Goal: Task Accomplishment & Management: Complete application form

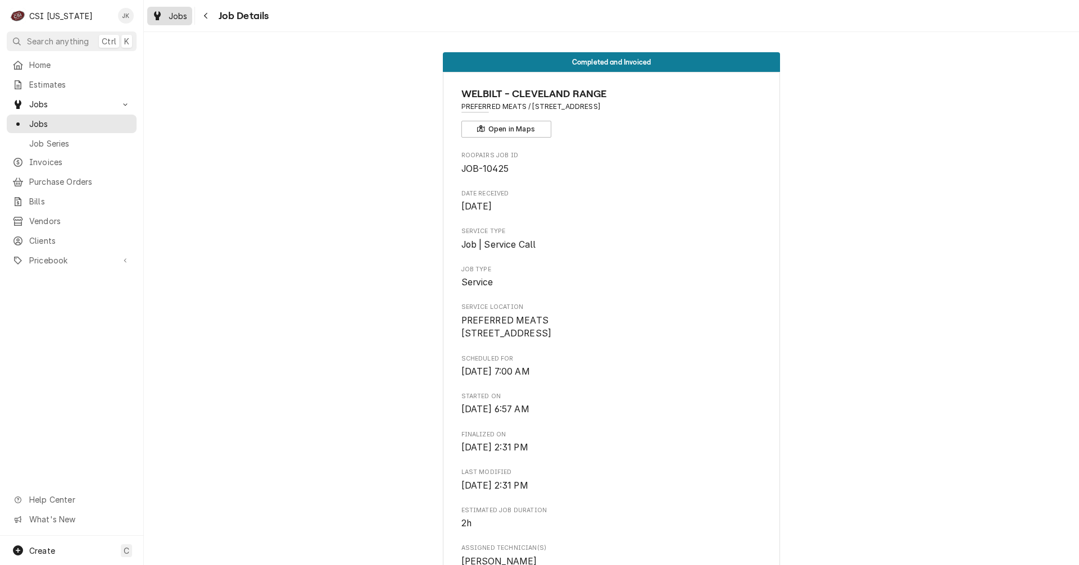
click at [176, 12] on span "Jobs" at bounding box center [178, 16] width 19 height 12
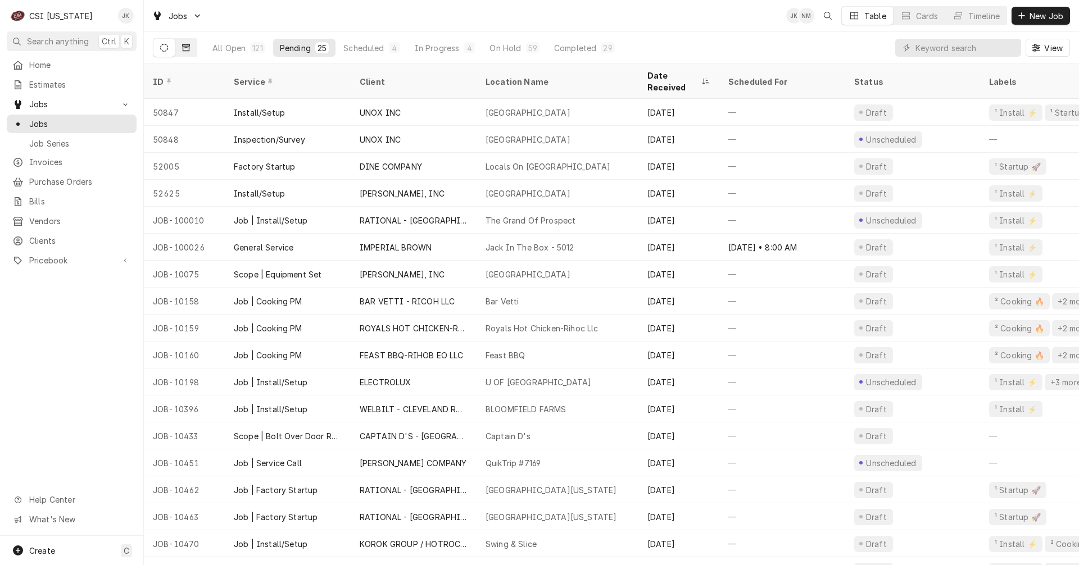
click at [186, 53] on button "Dynamic Content Wrapper" at bounding box center [185, 48] width 21 height 18
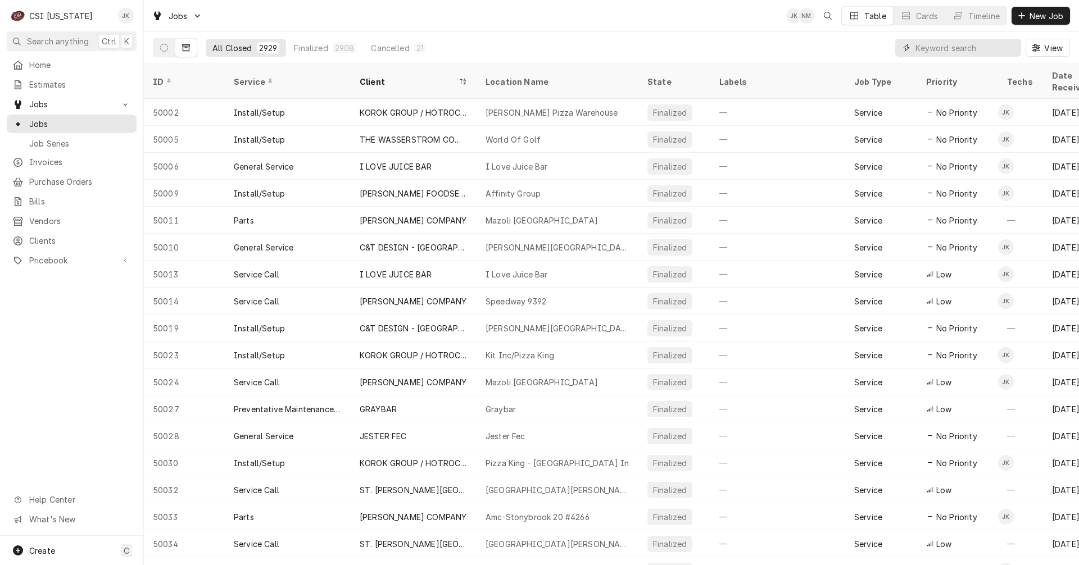
click at [933, 52] on input "Dynamic Content Wrapper" at bounding box center [965, 48] width 100 height 18
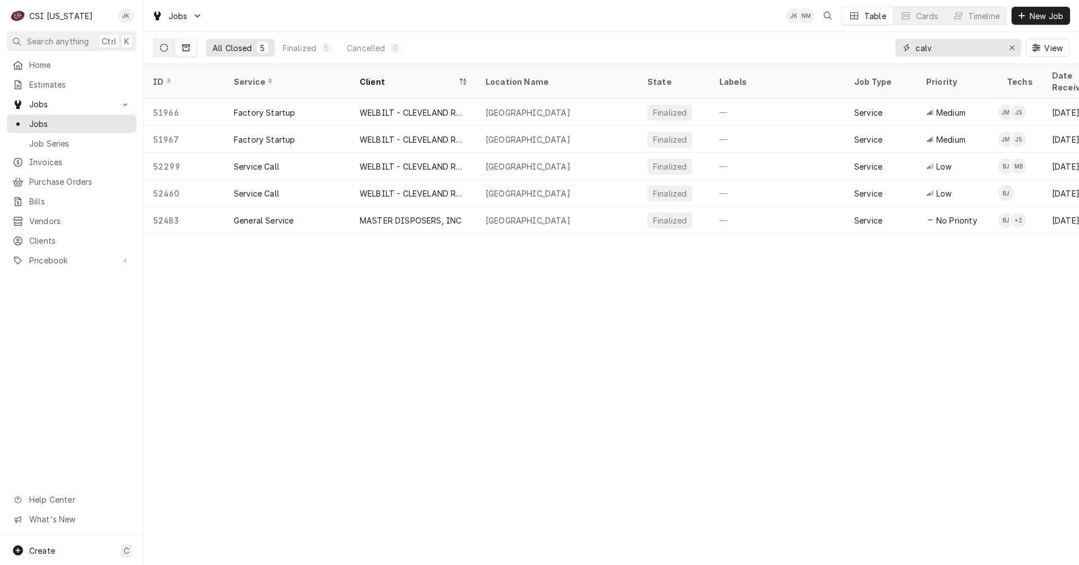
type input "calv"
click at [168, 49] on button "Dynamic Content Wrapper" at bounding box center [163, 48] width 21 height 18
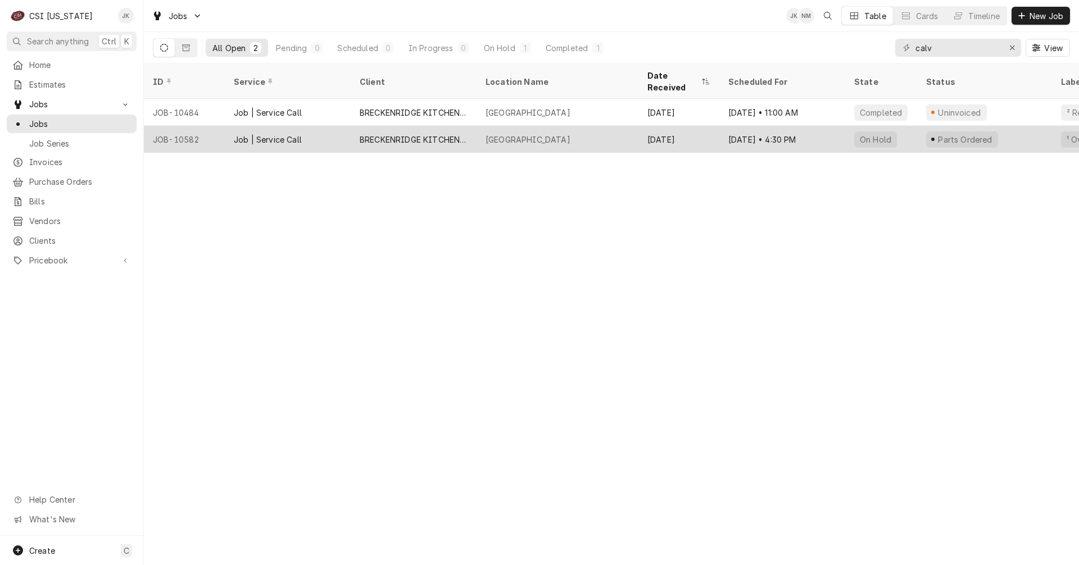
click at [782, 126] on div "Sep 5 • 4:30 PM" at bounding box center [782, 139] width 126 height 27
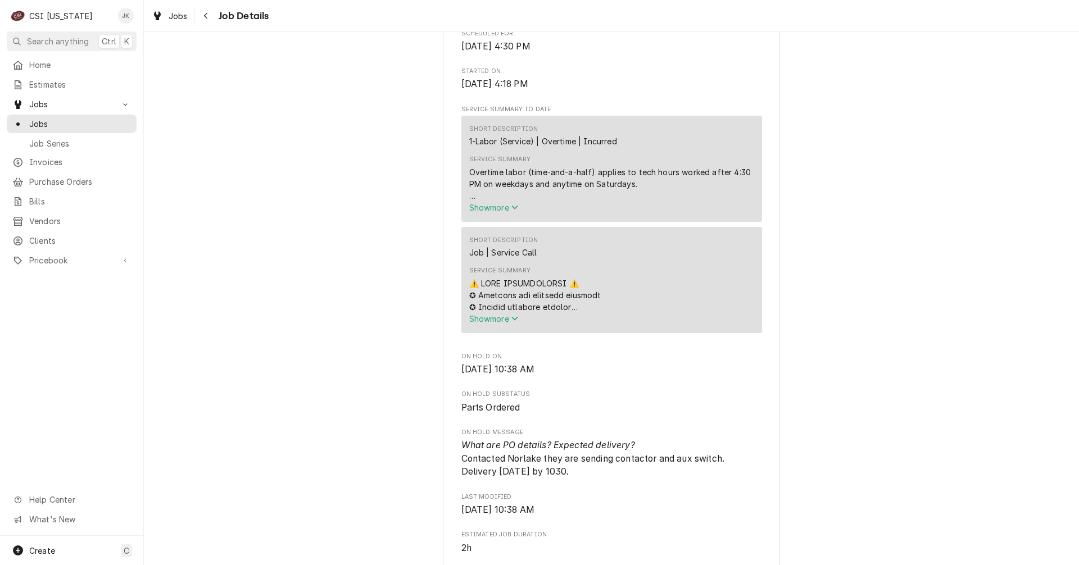
scroll to position [337, 0]
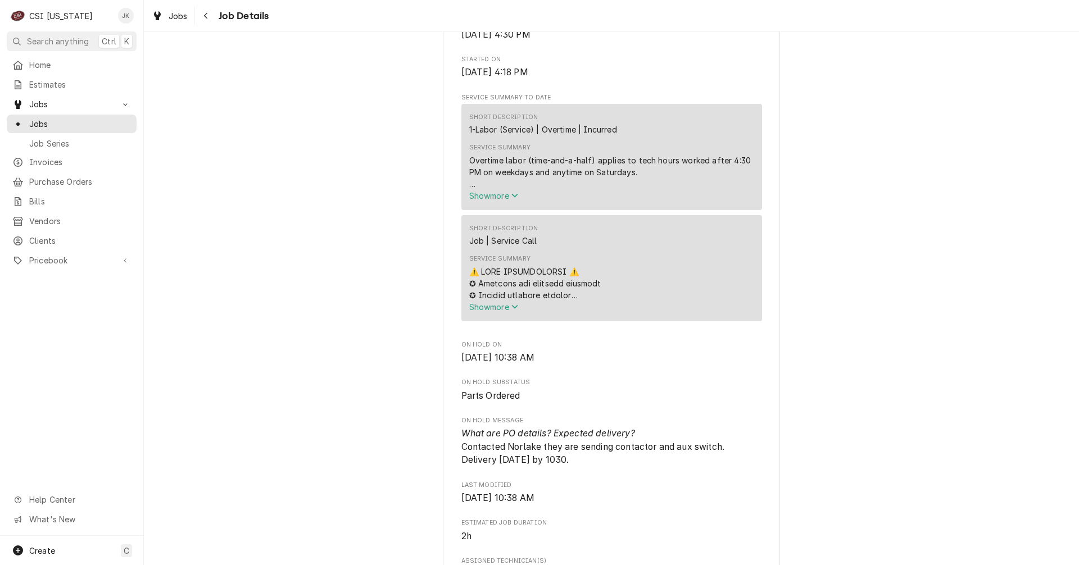
click at [597, 297] on div "Service Summary" at bounding box center [611, 283] width 285 height 35
click at [496, 313] on button "Show more" at bounding box center [611, 307] width 285 height 12
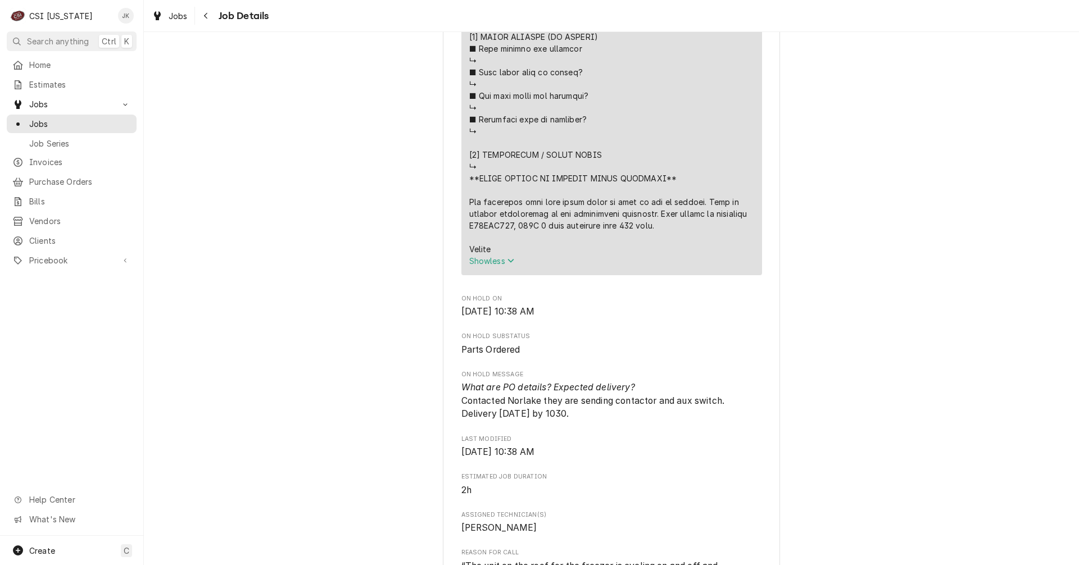
scroll to position [1068, 0]
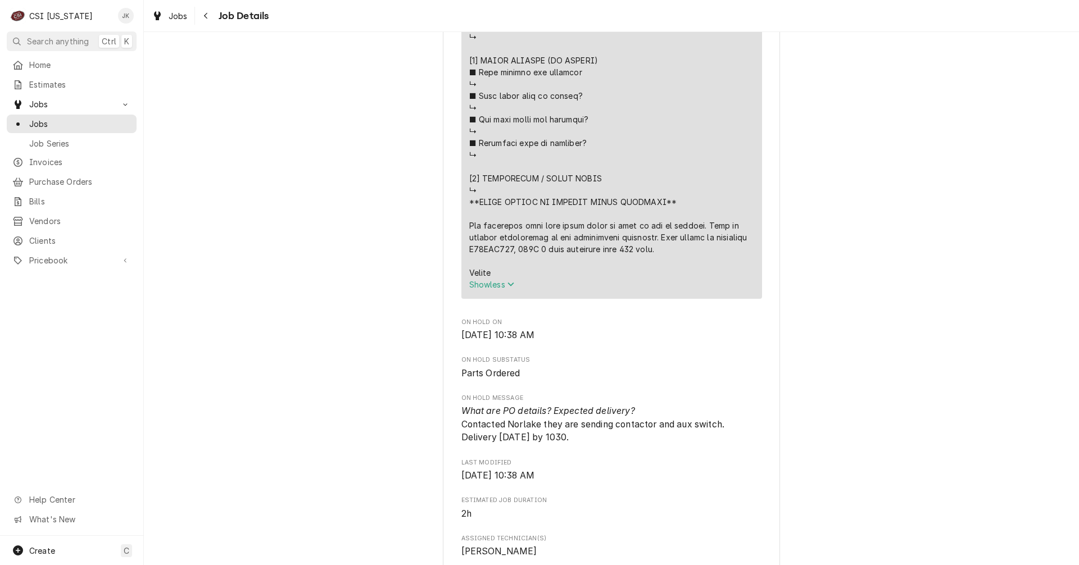
drag, startPoint x: 466, startPoint y: 238, endPoint x: 715, endPoint y: 265, distance: 249.8
copy div "⚠️ 𝗙𝗢𝗥𝗠 𝗜𝗡𝗦𝗧𝗥𝗨𝗖𝗧𝗜𝗢𝗡𝗦 ⚠️ ✪ 𝗖𝗼𝗺𝗽𝗹𝗲𝘁𝗲 𝗮𝗹𝗹 𝗿𝗲𝗹𝗲𝘃𝗮𝗻𝘁 𝘀𝗲𝗰𝘁𝗶𝗼𝗻𝘀 ✪ 𝗣𝗿𝗼𝘃𝗶𝗱𝗲 𝗱𝗲𝘁𝗮𝗶𝗹𝗲𝗱 𝗮𝗻𝘀…"
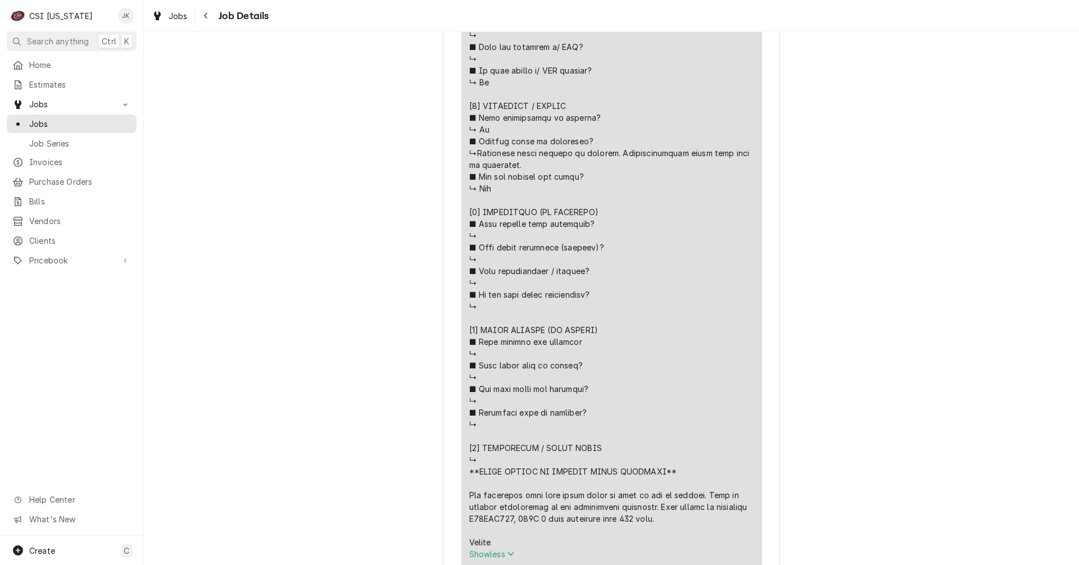
scroll to position [787, 0]
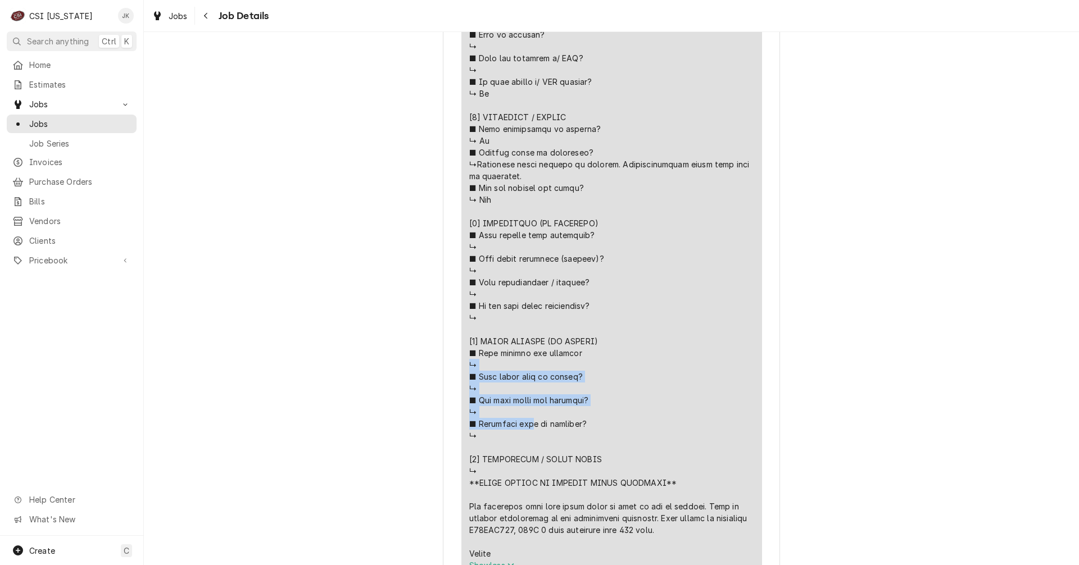
drag, startPoint x: 474, startPoint y: 179, endPoint x: 503, endPoint y: 185, distance: 29.2
click at [503, 185] on div "Service Summary" at bounding box center [611, 187] width 285 height 743
copy div "↳ ■ 𝗪𝗵𝗮𝘁 𝗽𝗮𝗿𝘁𝘀 𝘄𝗶𝗹𝗹 𝗯𝗲 𝗻𝗲𝗲𝗱𝗲𝗱? ↳ ■ 𝗛𝗼𝘄 𝗺𝗮𝗻𝘆 𝘁𝗲𝗰𝗵𝘀 𝗮𝗿𝗲 𝗿𝗲𝗾𝘂𝗶𝗿𝗲𝗱? ↳ ■ 𝗘𝘀𝘁𝗶𝗺𝗮𝘁𝗲𝗱 𝘁…"
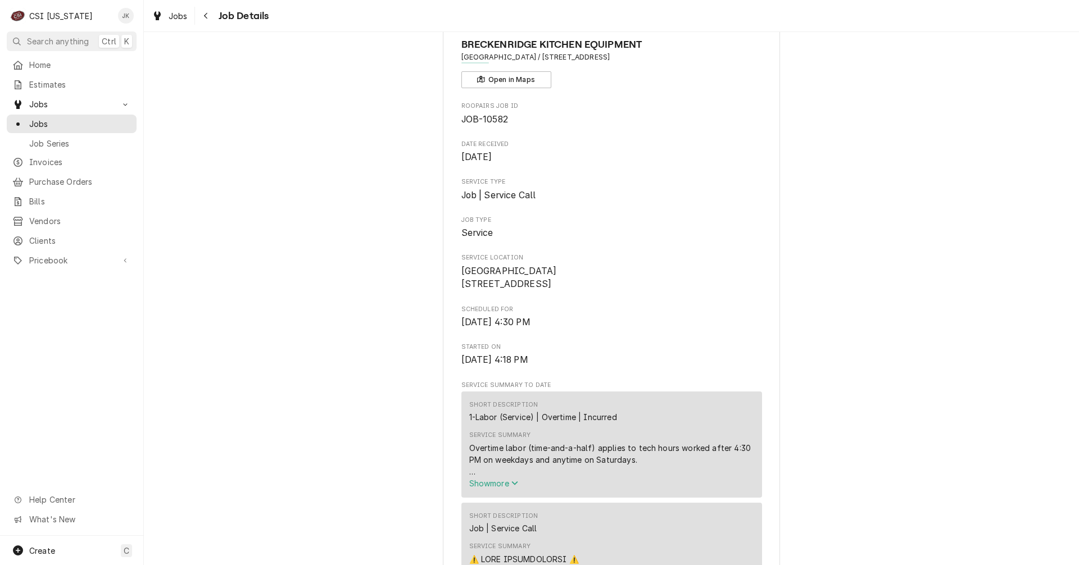
scroll to position [0, 0]
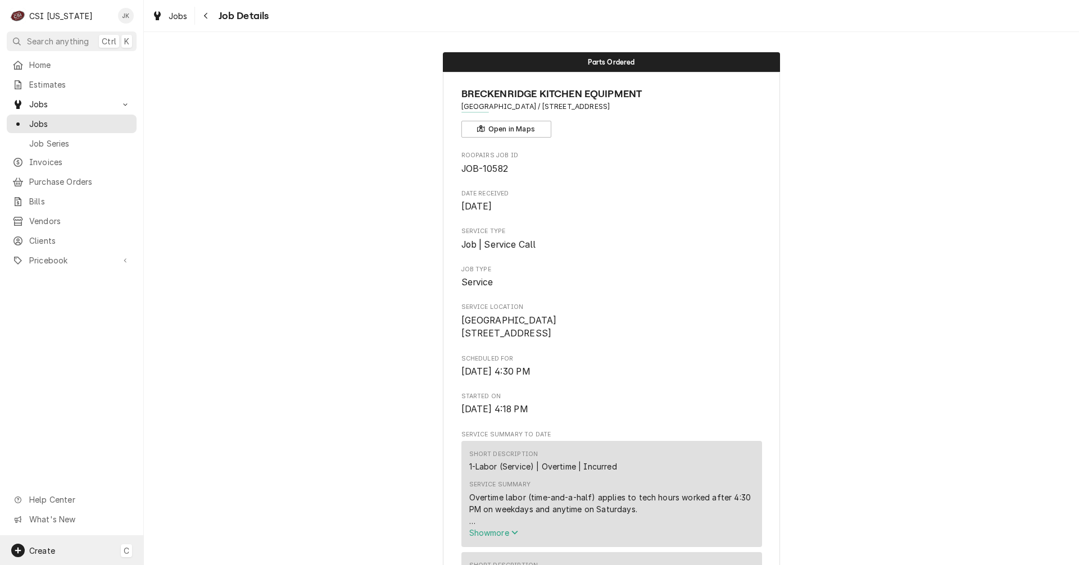
click at [80, 555] on div "Create C" at bounding box center [71, 550] width 143 height 29
click at [173, 438] on div "Job" at bounding box center [210, 434] width 75 height 12
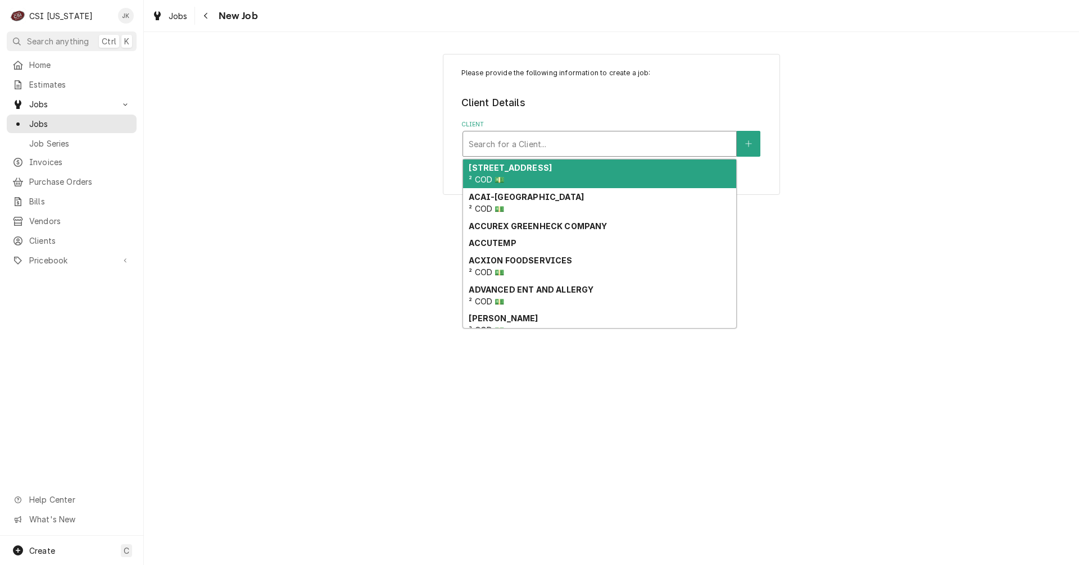
click at [518, 147] on div "Client" at bounding box center [600, 144] width 262 height 20
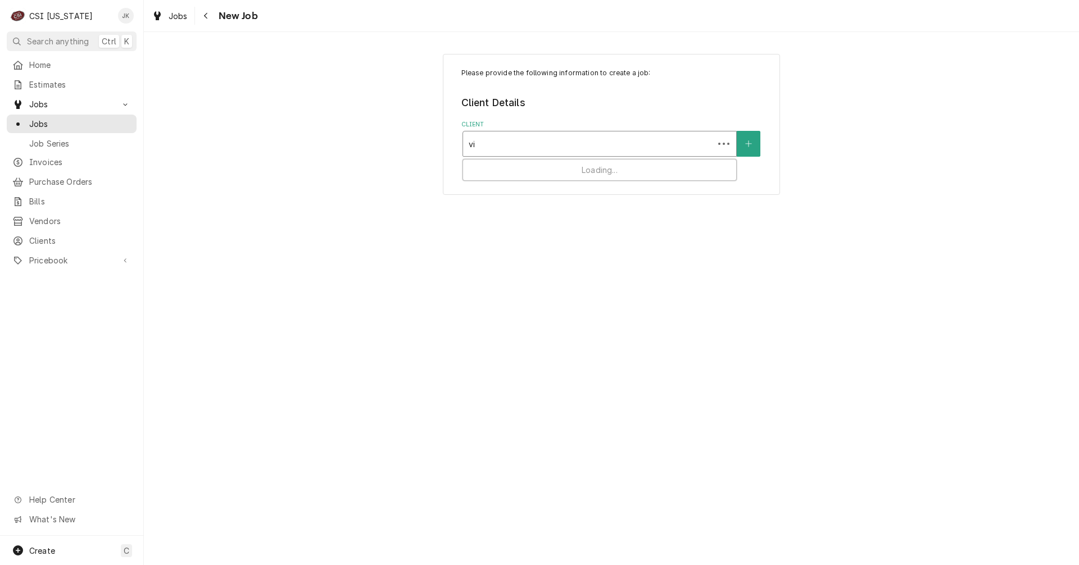
type input "viv"
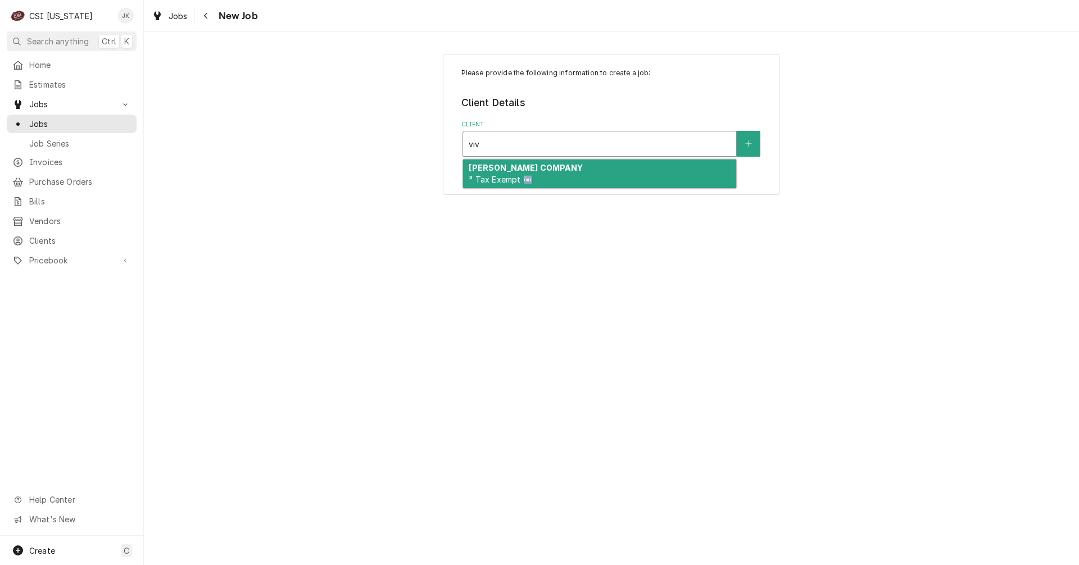
click at [523, 173] on div "VIVIAN COMPANY ³ Tax Exempt 🆓" at bounding box center [599, 174] width 273 height 29
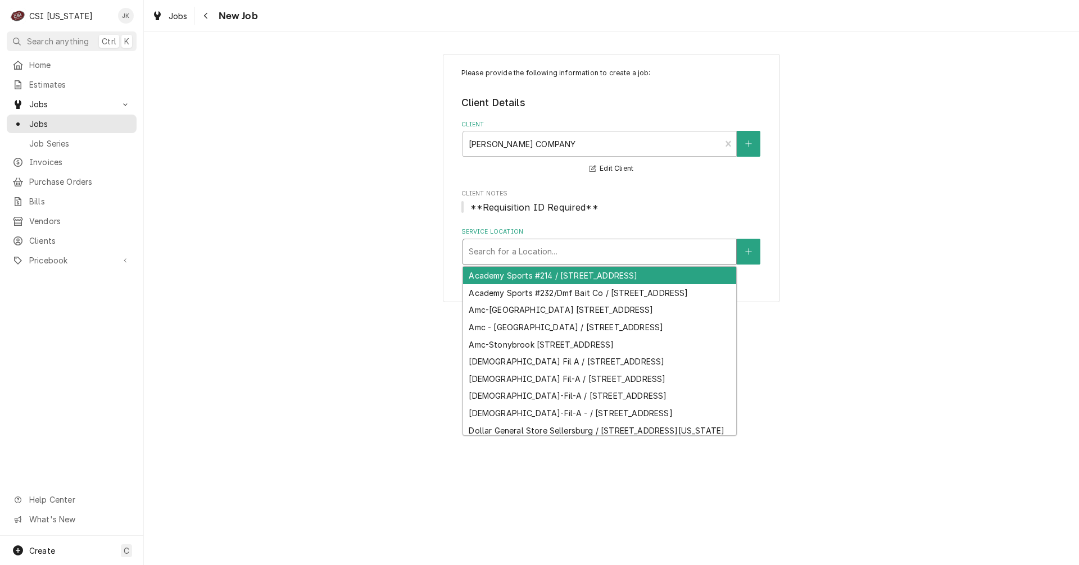
click at [559, 245] on div "Service Location" at bounding box center [600, 252] width 262 height 20
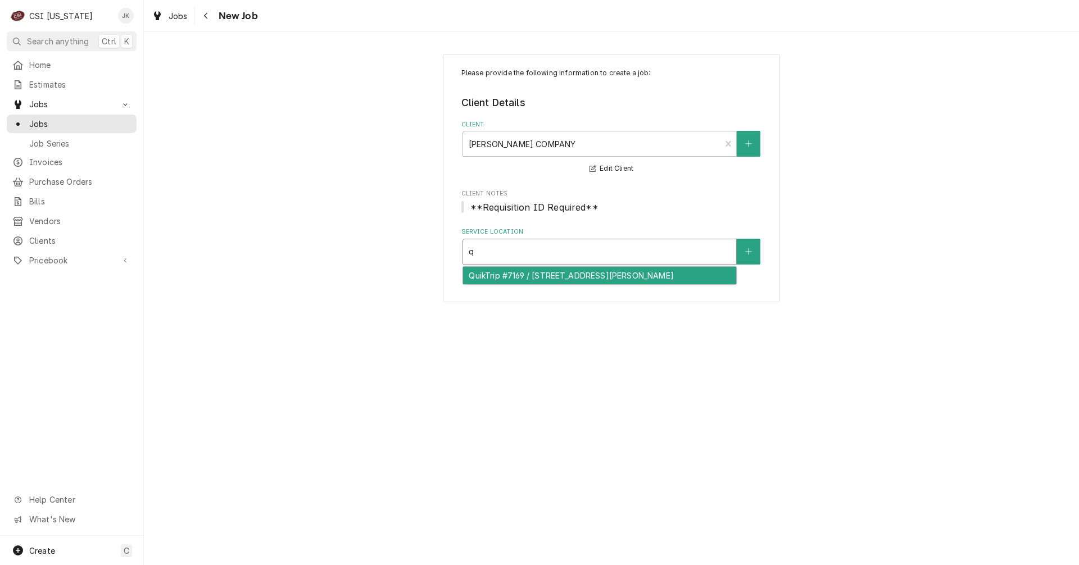
type input "qu"
click at [573, 276] on div "QuikTrip #7169 / [STREET_ADDRESS][PERSON_NAME]" at bounding box center [599, 275] width 273 height 17
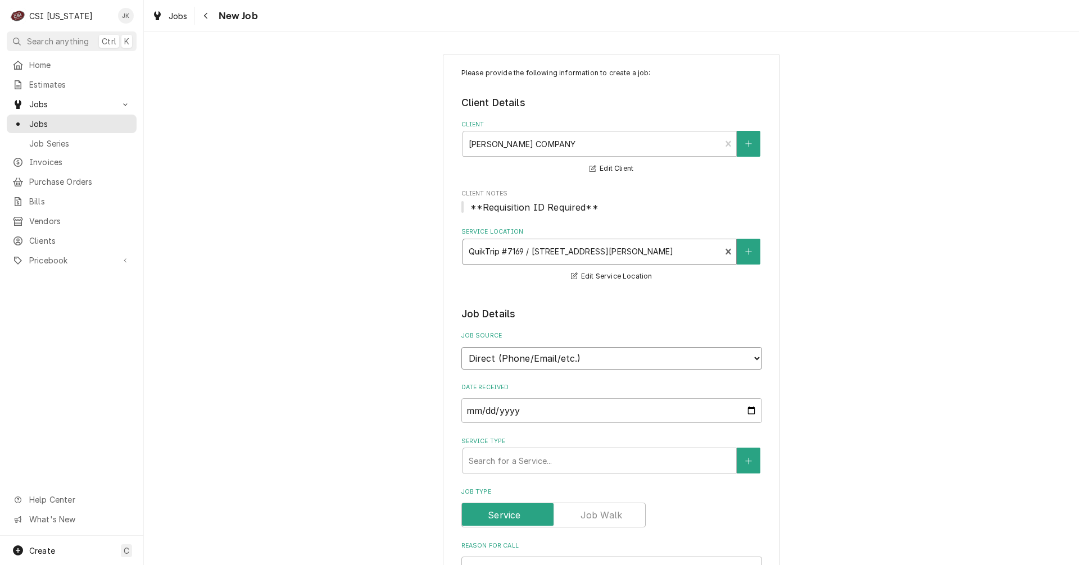
drag, startPoint x: 703, startPoint y: 356, endPoint x: 670, endPoint y: 356, distance: 32.6
click at [703, 356] on select "Direct (Phone/Email/etc.) Service Channel Corrigo Ecotrak Other" at bounding box center [611, 358] width 301 height 22
select select "100"
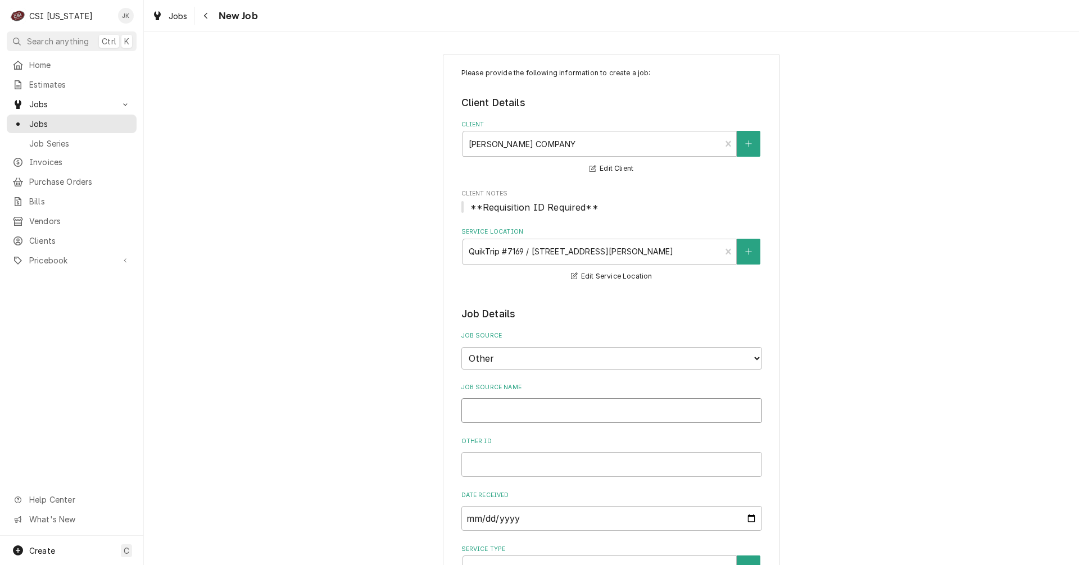
click at [509, 407] on input "Job Source Name" at bounding box center [611, 410] width 301 height 25
type textarea "x"
type input "V"
type textarea "x"
type input "Vi"
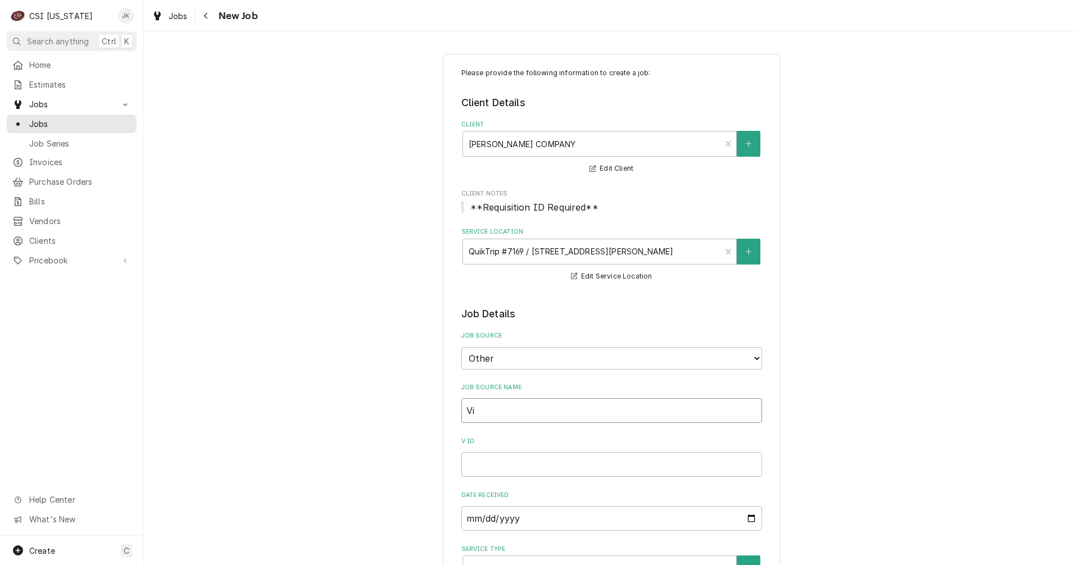
type textarea "x"
type input "Viv"
type textarea "x"
type input "Vivi"
type textarea "x"
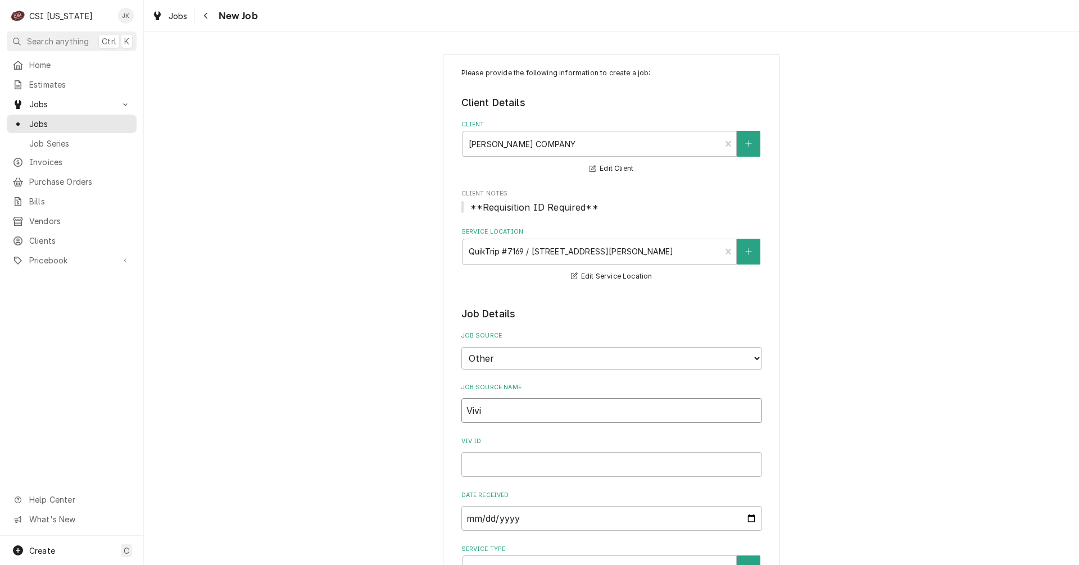
type input "Vivia"
type textarea "x"
type input "Vivian"
type textarea "x"
type input "Vivian"
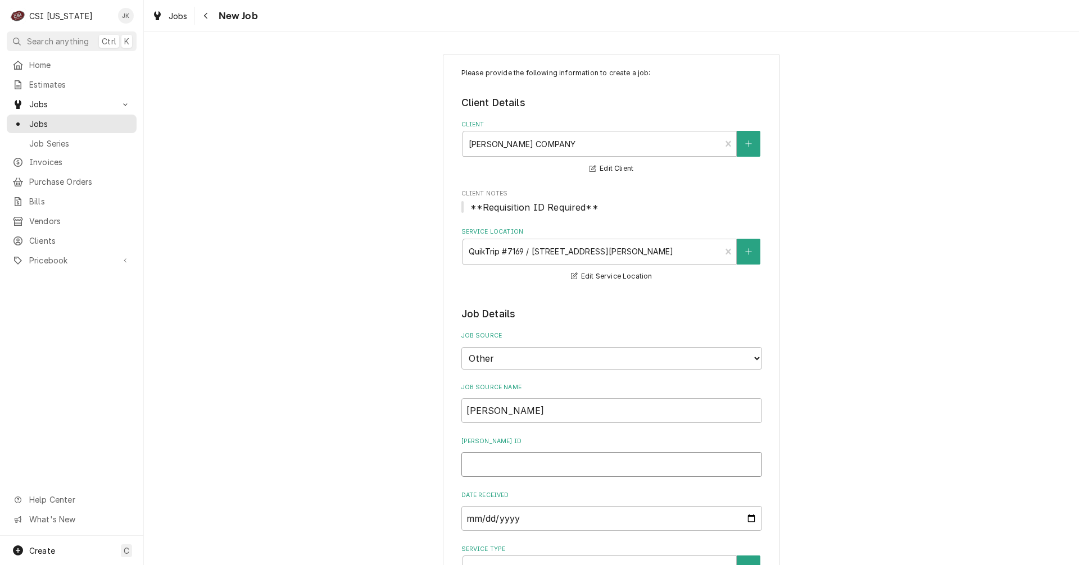
click at [501, 461] on input "Vivian ID" at bounding box center [611, 464] width 301 height 25
type textarea "x"
type input "4"
type textarea "x"
type input "43"
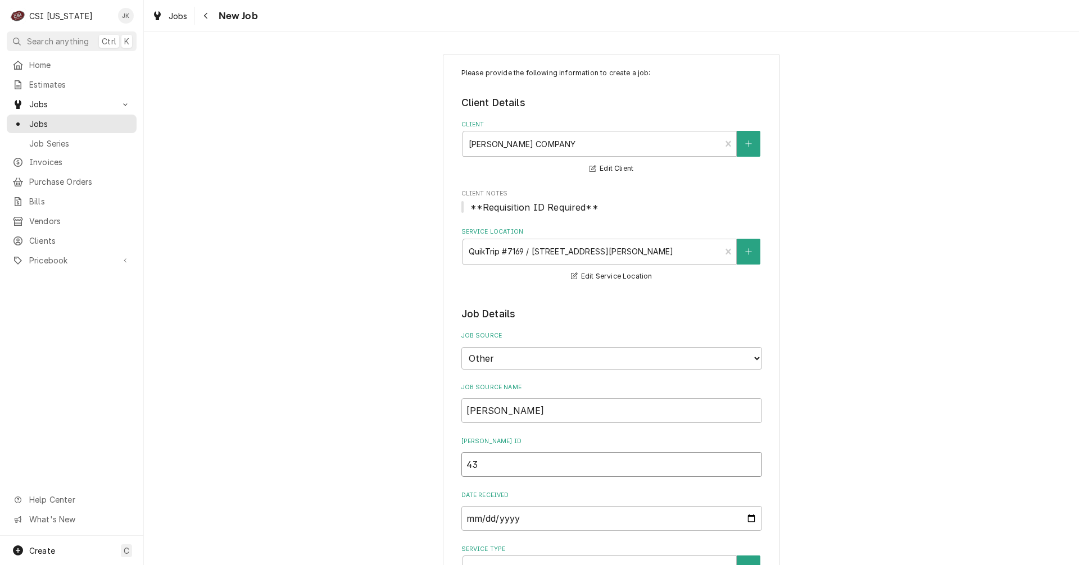
type textarea "x"
type input "439"
type textarea "x"
type input "4392"
type textarea "x"
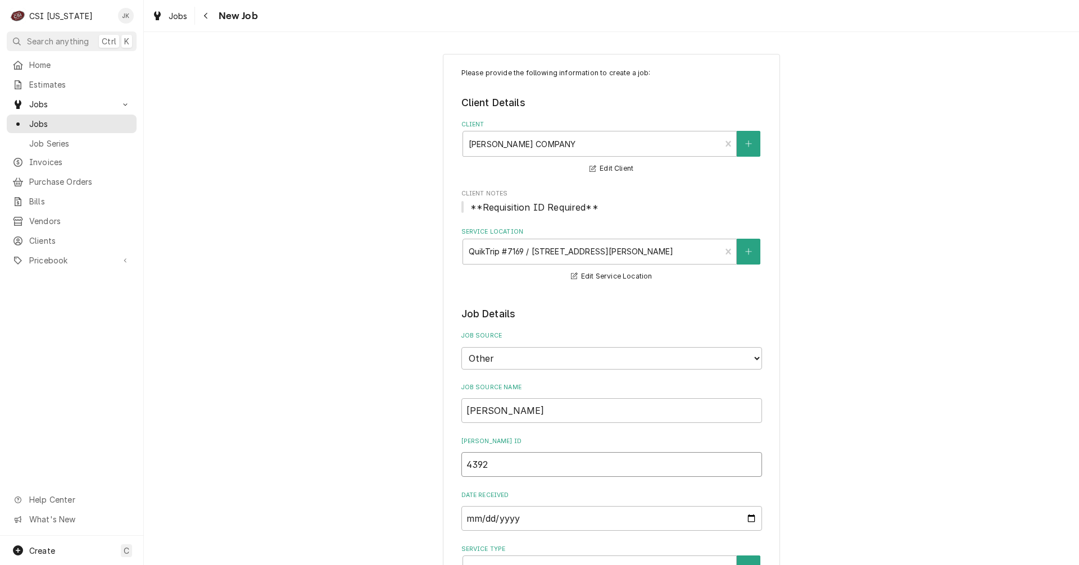
type input "43920"
type textarea "x"
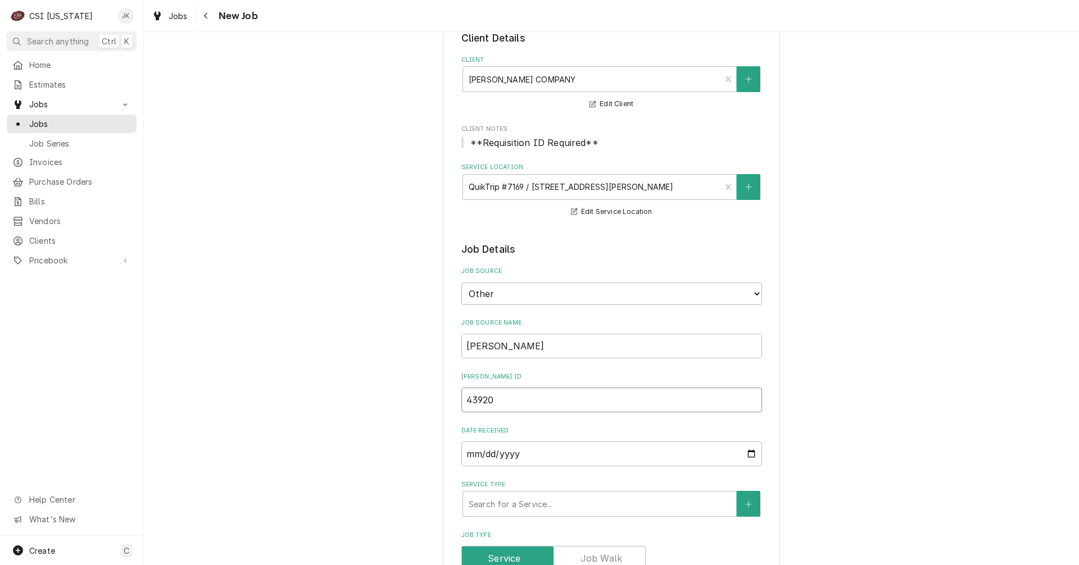
scroll to position [112, 0]
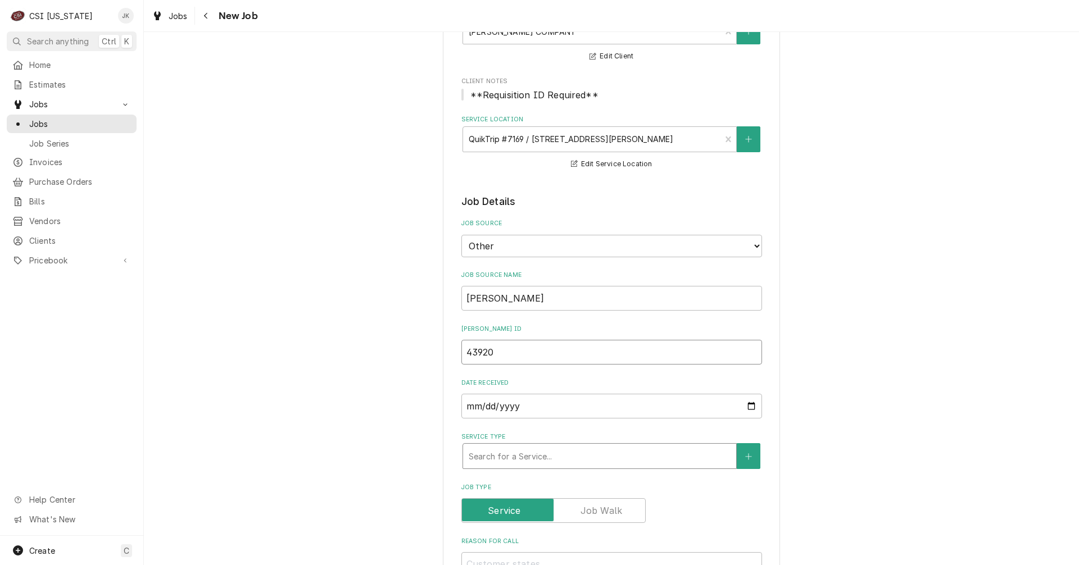
type input "43920"
click at [547, 454] on div "Service Type" at bounding box center [600, 456] width 262 height 20
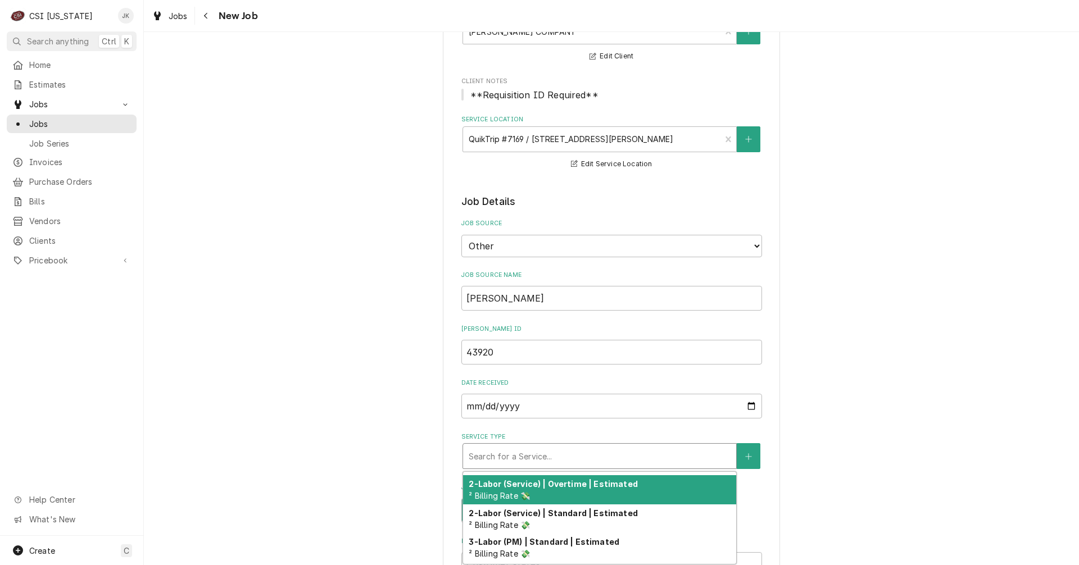
type textarea "x"
type input "s"
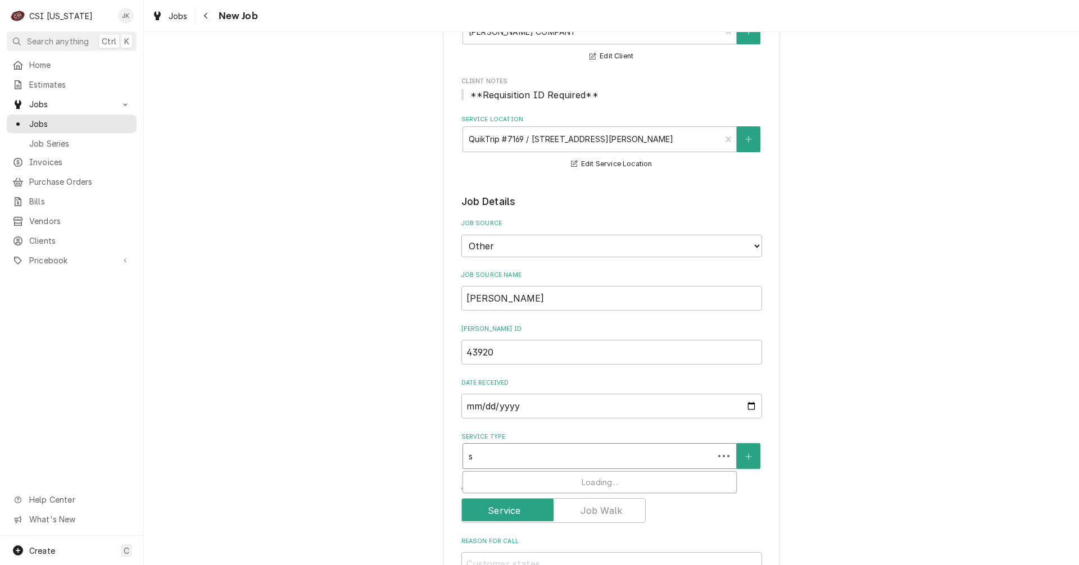
scroll to position [0, 0]
type textarea "x"
type input "se"
type textarea "x"
type input "ser"
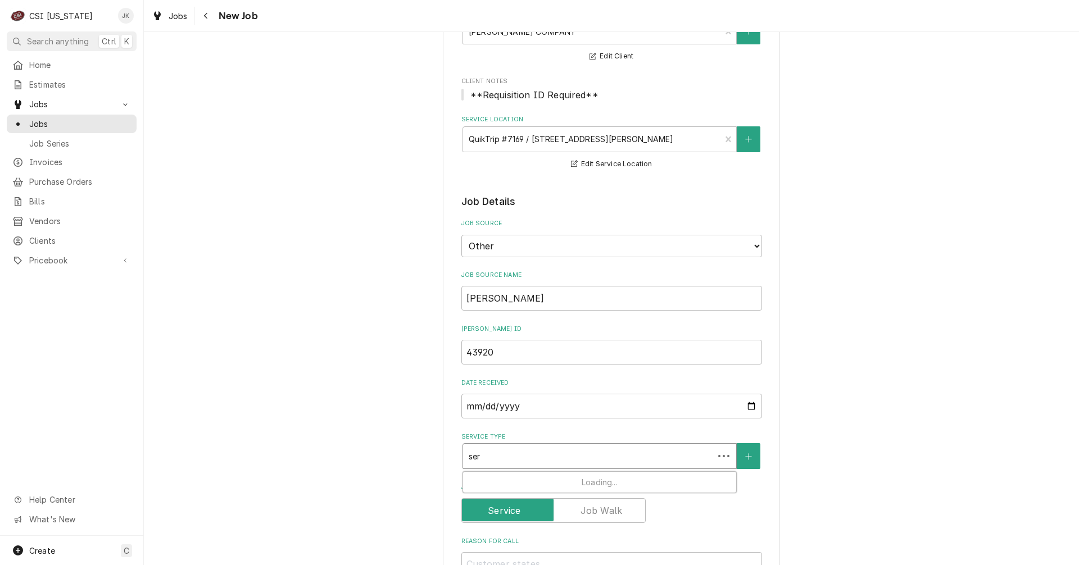
type textarea "x"
type input "serv"
type textarea "x"
type input "servi"
type textarea "x"
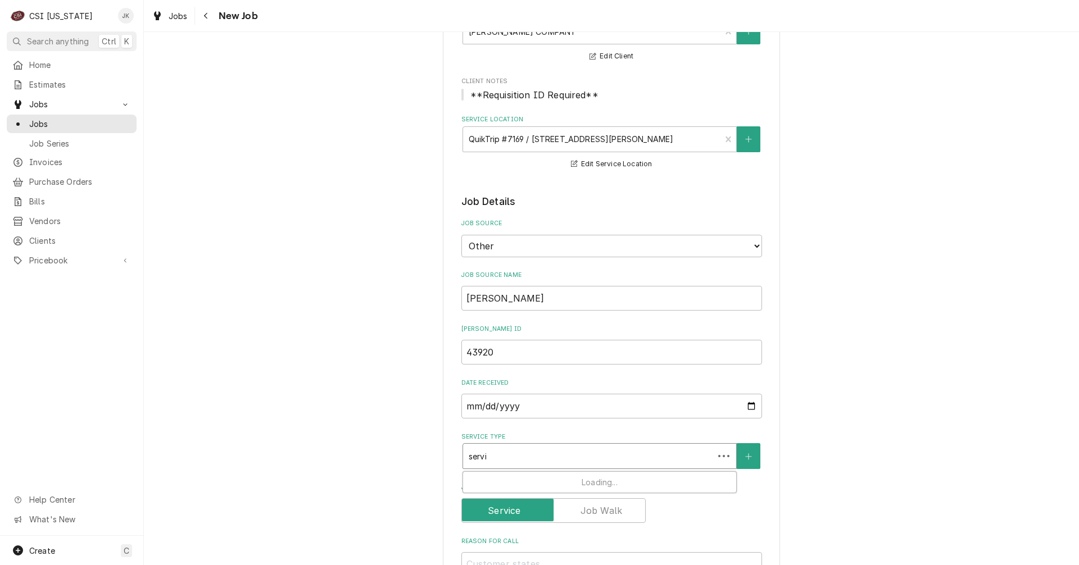
type input "servic"
type textarea "x"
type input "service"
type textarea "x"
type input "service"
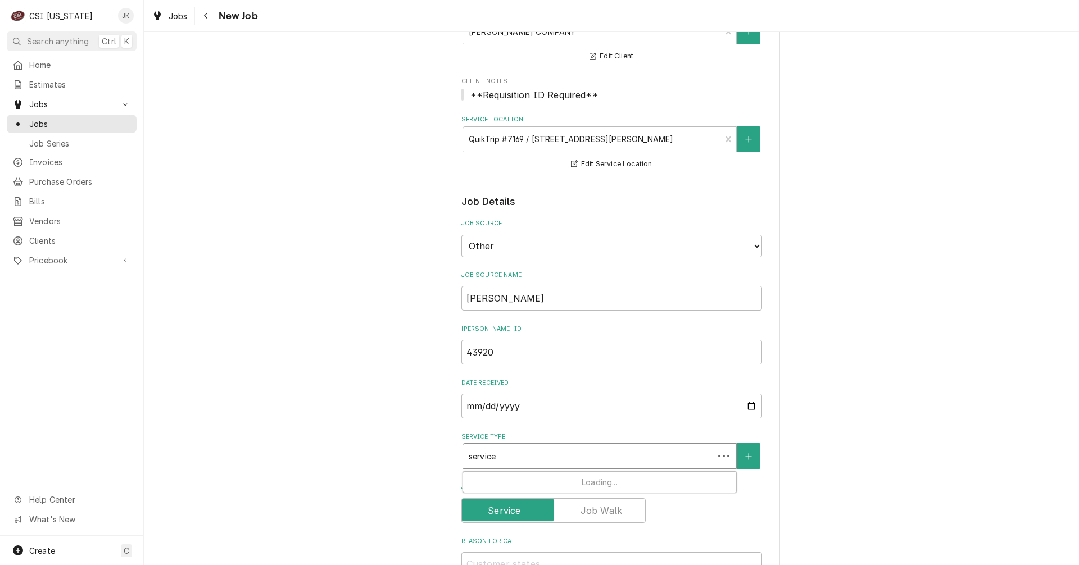
type textarea "x"
type input "service c"
type textarea "x"
type input "service ca"
type textarea "x"
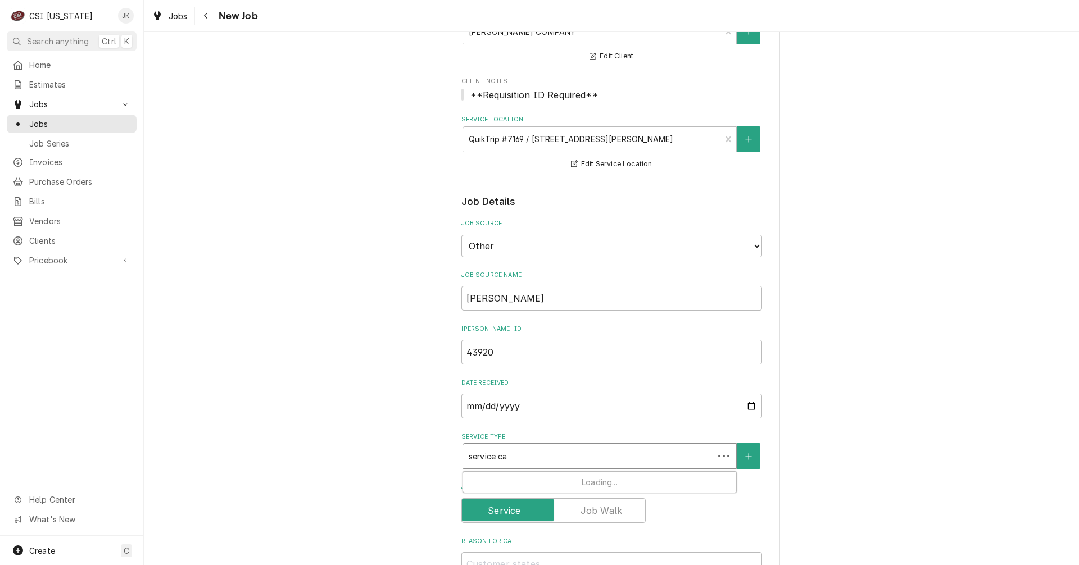
type input "service cal"
type textarea "x"
type input "service call"
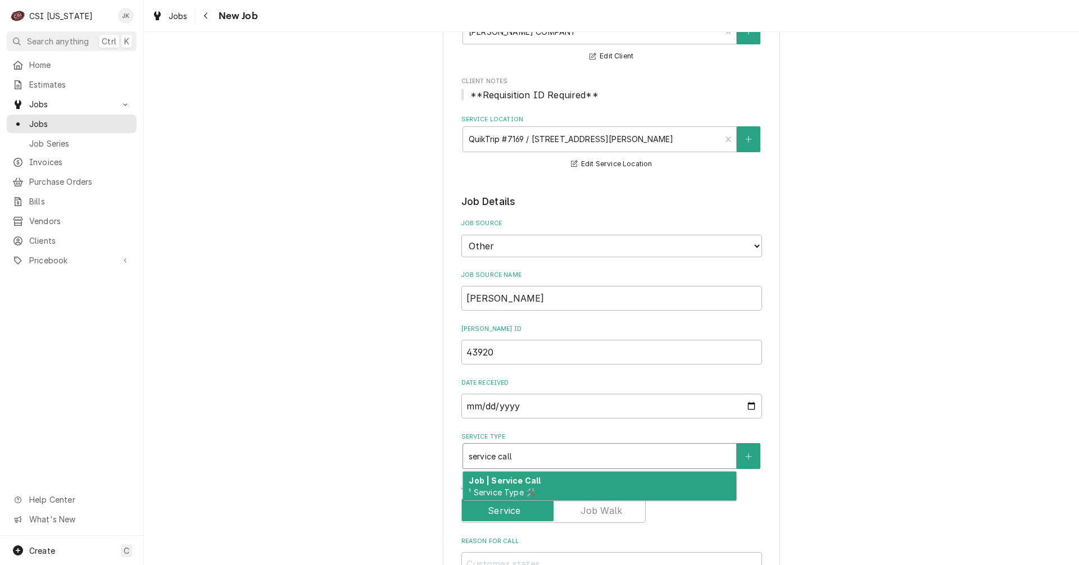
click at [494, 477] on strong "Job | Service Call" at bounding box center [505, 481] width 72 height 10
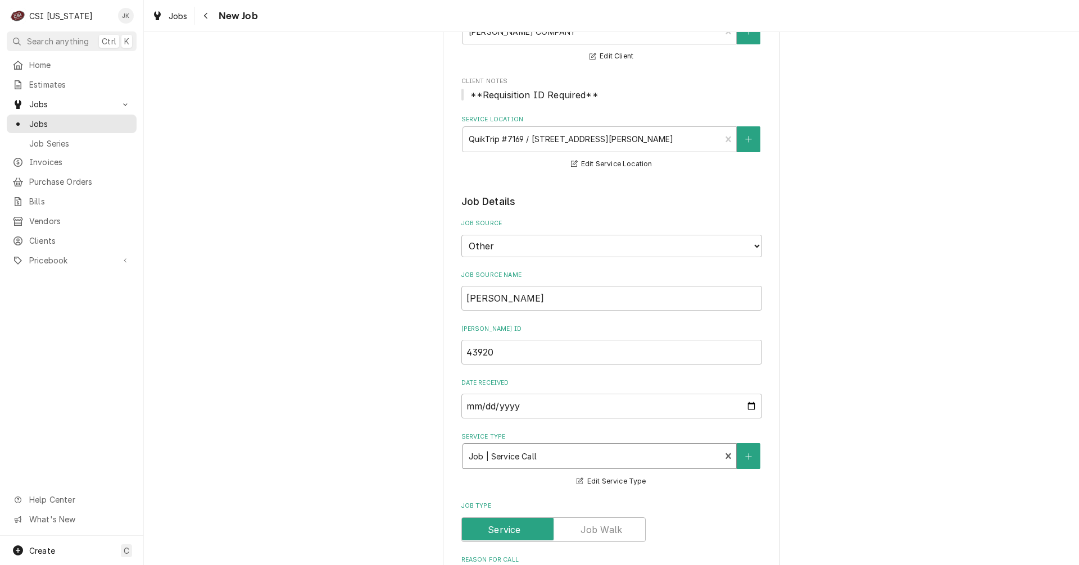
scroll to position [393, 0]
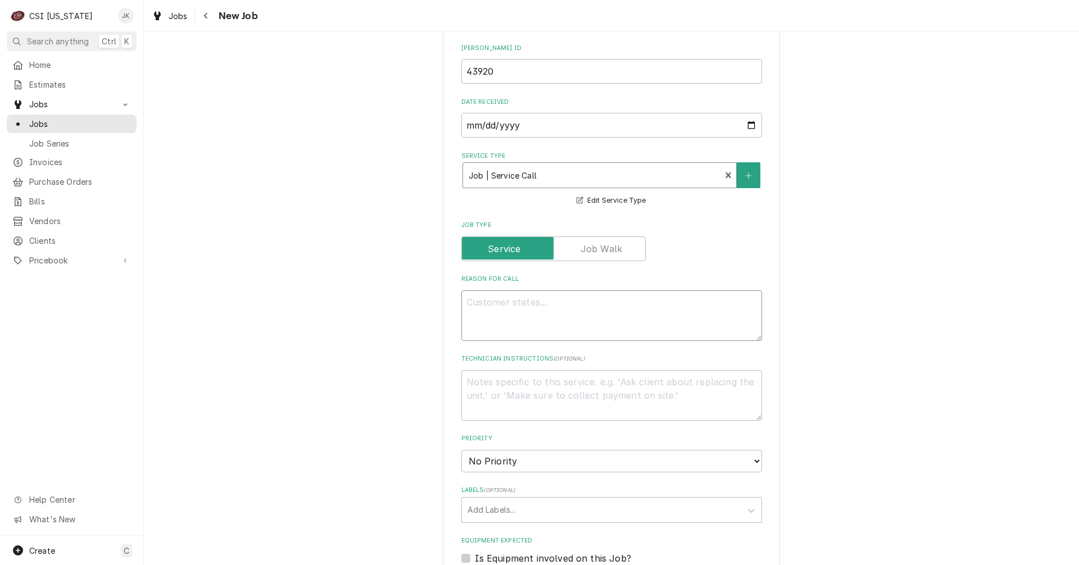
click at [536, 302] on textarea "Reason For Call" at bounding box center [611, 316] width 301 height 51
type textarea "x"
type textarea "O"
type textarea "x"
type textarea "Oc"
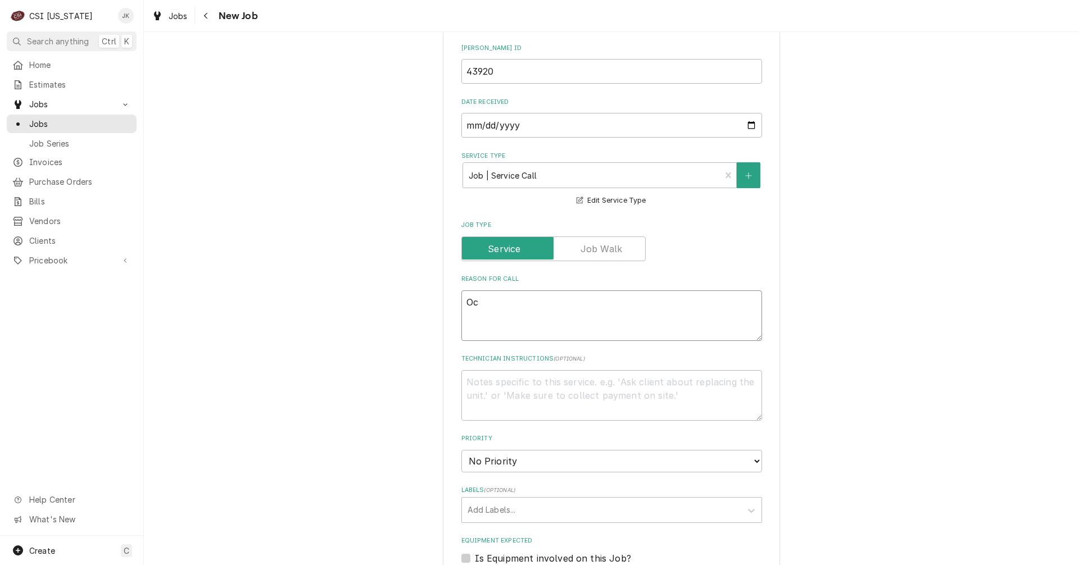
type textarea "x"
type textarea "Oct"
type textarea "x"
type textarea "Octo"
type textarea "x"
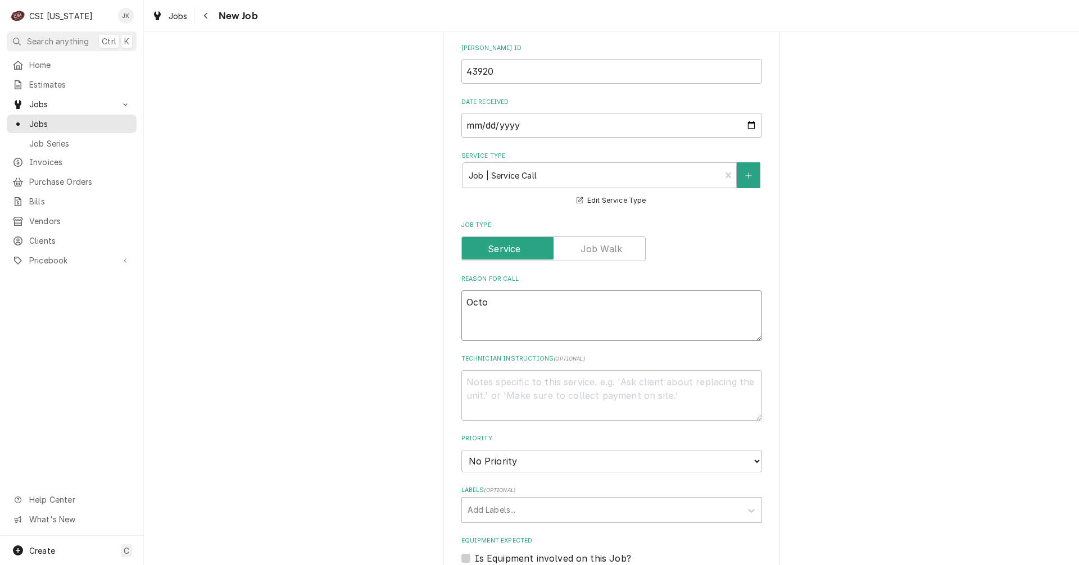
type textarea "Octob"
type textarea "x"
type textarea "Octobe"
type textarea "x"
type textarea "October"
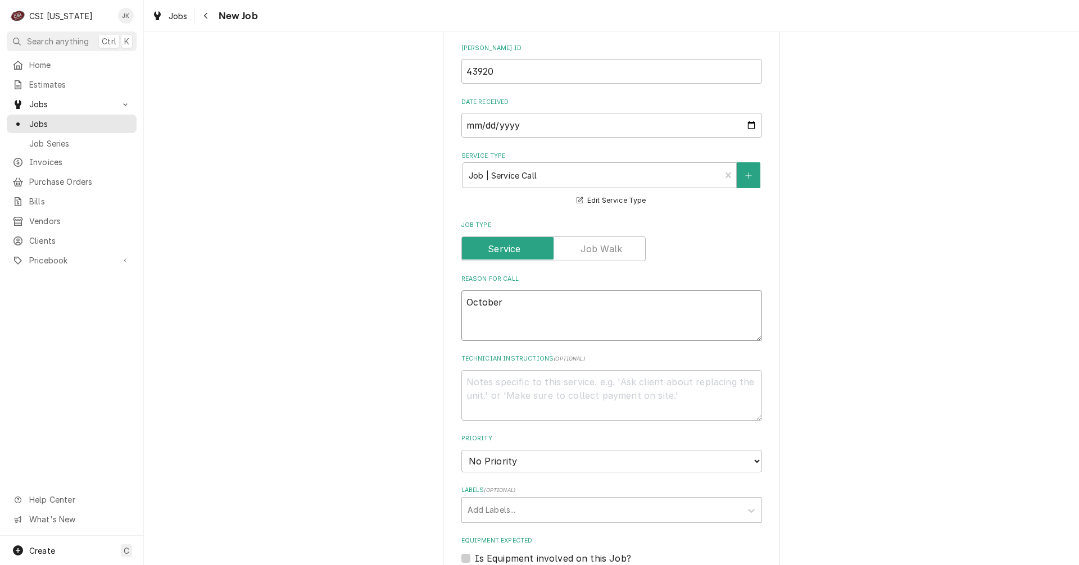
type textarea "x"
type textarea "October"
type textarea "x"
type textarea "October s"
type textarea "x"
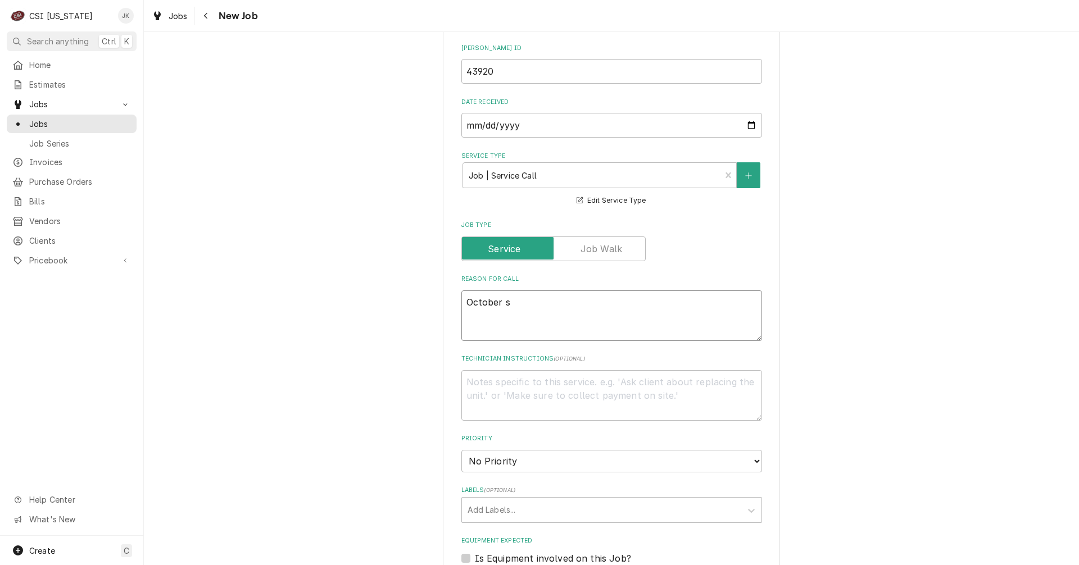
type textarea "October sa"
type textarea "x"
type textarea "October sal"
type textarea "x"
type textarea "October salt"
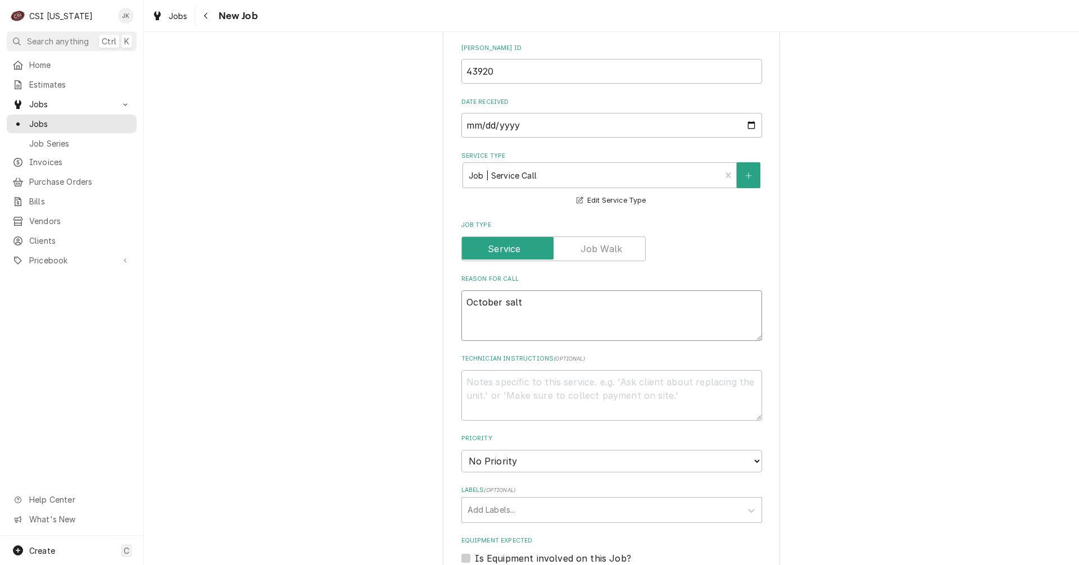
type textarea "x"
type textarea "October salt"
type textarea "x"
type textarea "October salt i"
type textarea "x"
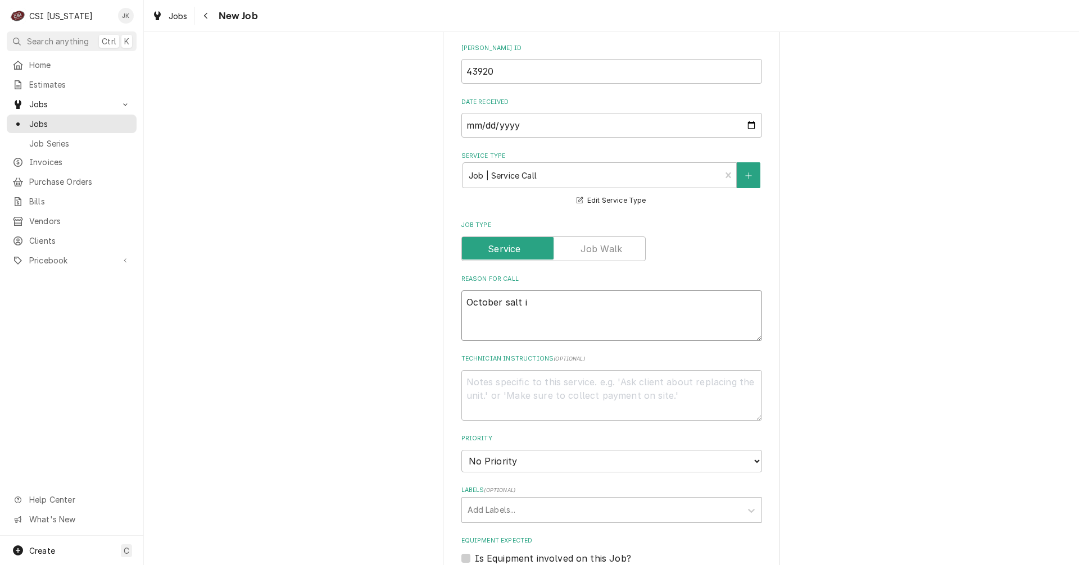
type textarea "October salt in"
type textarea "x"
type textarea "October salt ins"
type textarea "x"
type textarea "October salt inst"
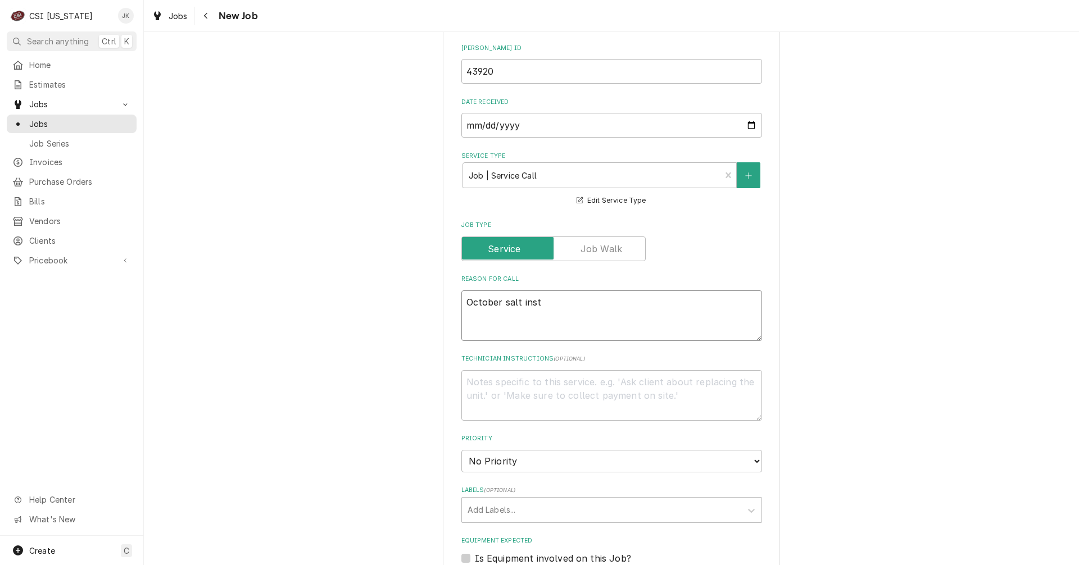
type textarea "x"
type textarea "October salt insta"
type textarea "x"
type textarea "October salt instal"
type textarea "x"
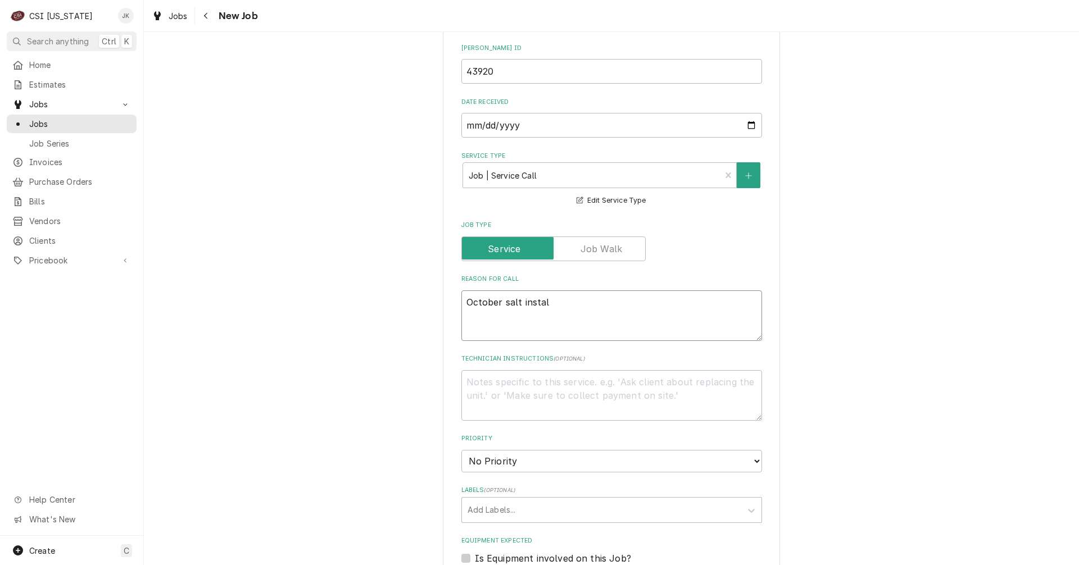
type textarea "October salt install"
type textarea "x"
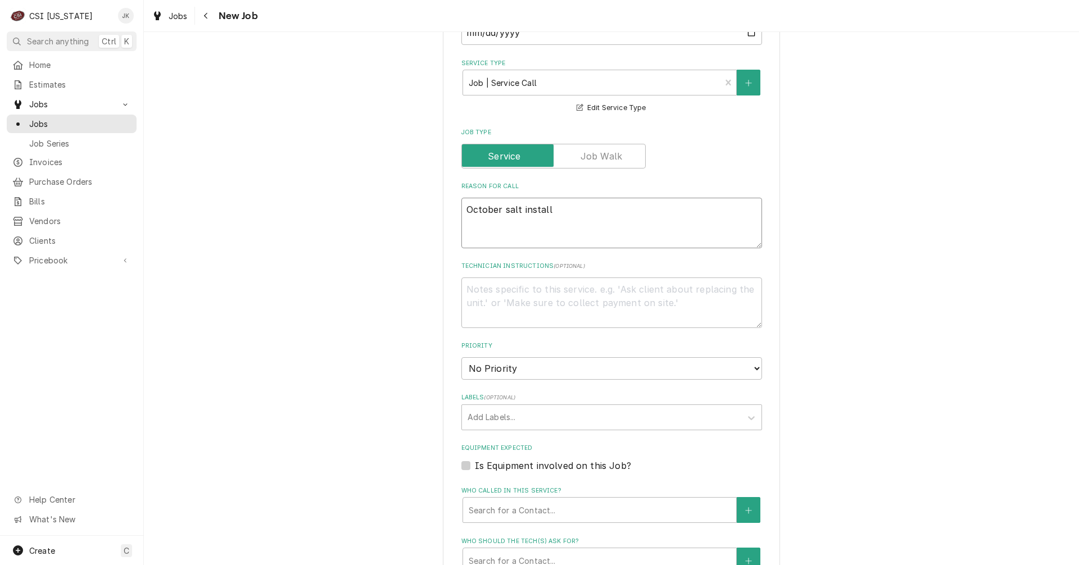
scroll to position [506, 0]
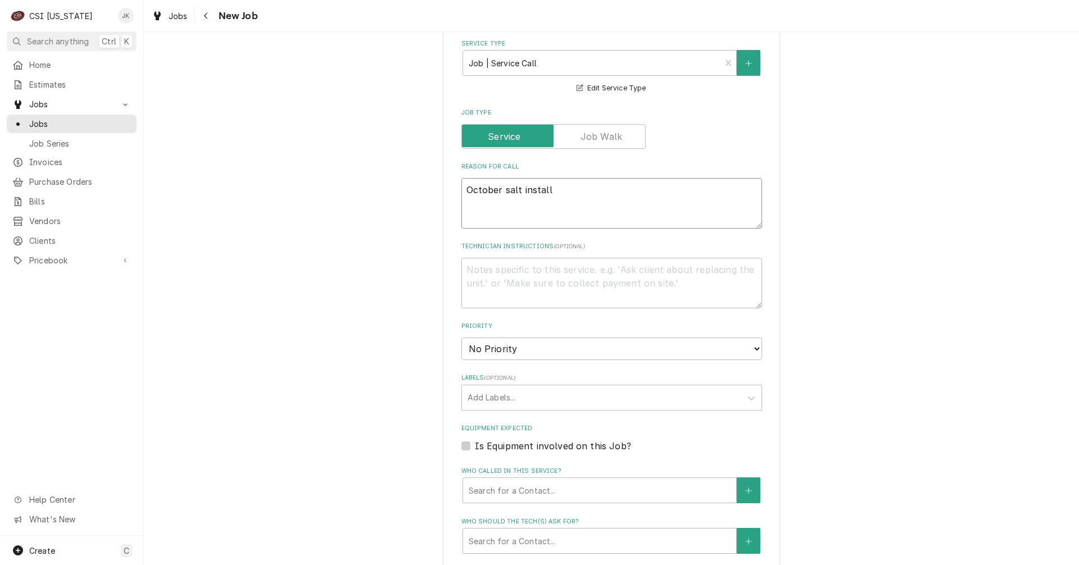
type textarea "October salt install"
click at [534, 341] on select "No Priority Urgent High Medium Low" at bounding box center [611, 349] width 301 height 22
select select "3"
click at [461, 338] on select "No Priority Urgent High Medium Low" at bounding box center [611, 349] width 301 height 22
click at [513, 403] on div "Labels" at bounding box center [602, 398] width 268 height 20
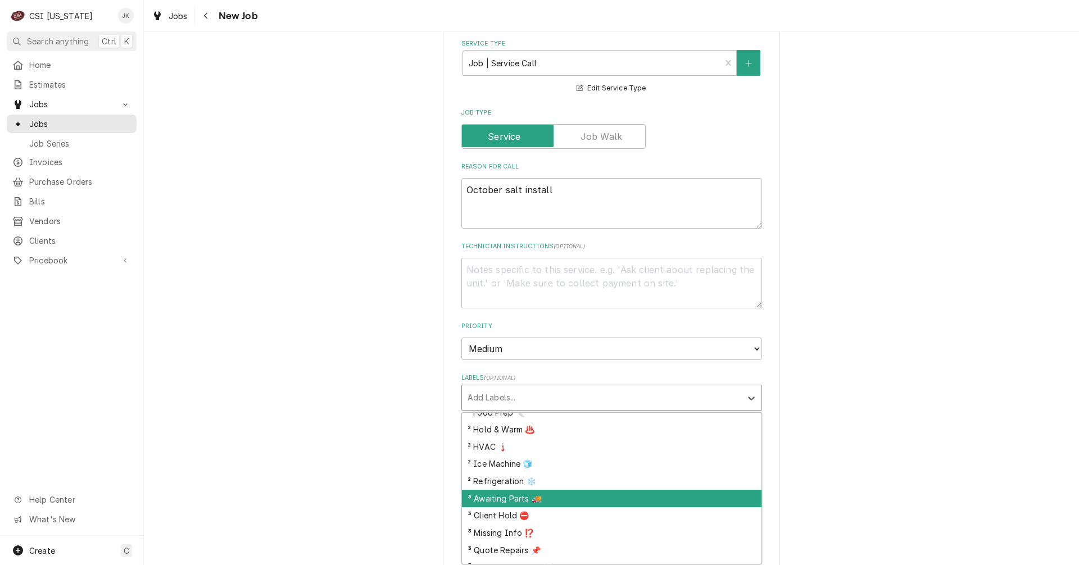
scroll to position [223, 0]
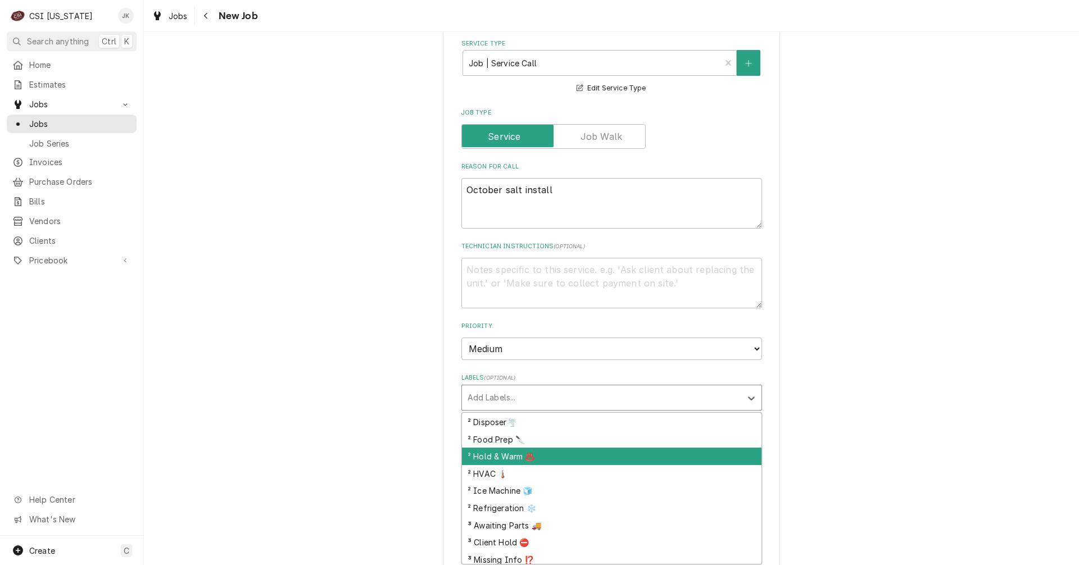
click at [401, 447] on div "Please provide the following information to create a job: Client Details Client…" at bounding box center [611, 251] width 935 height 1426
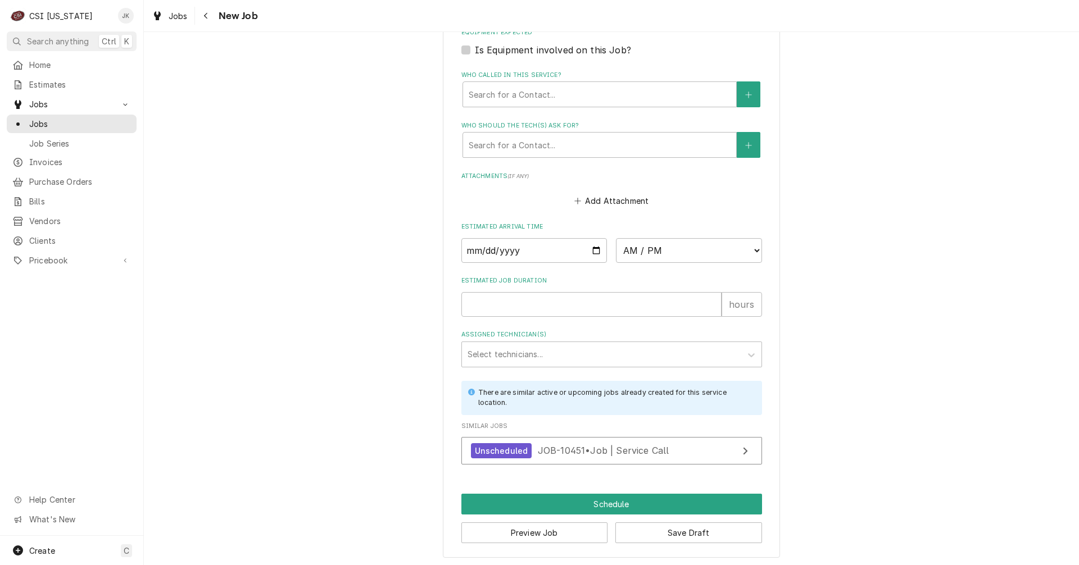
scroll to position [904, 0]
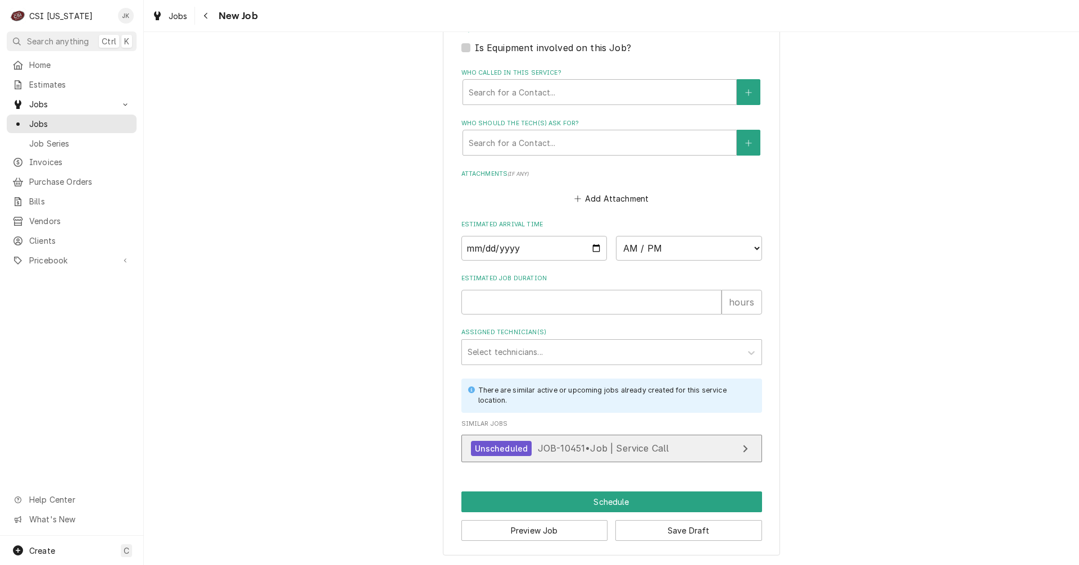
click at [523, 453] on div "Unscheduled" at bounding box center [501, 448] width 61 height 15
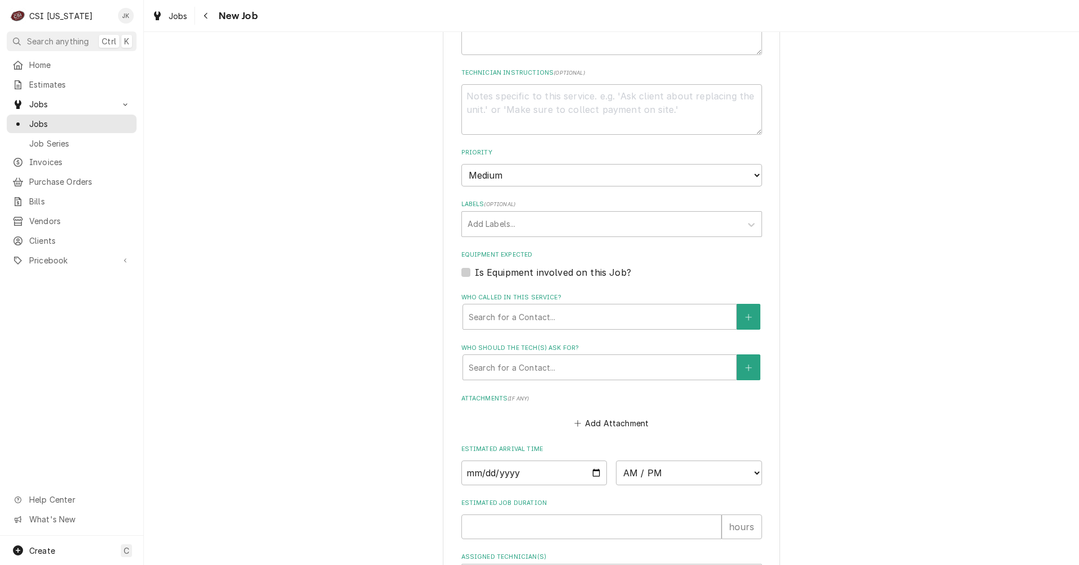
scroll to position [455, 0]
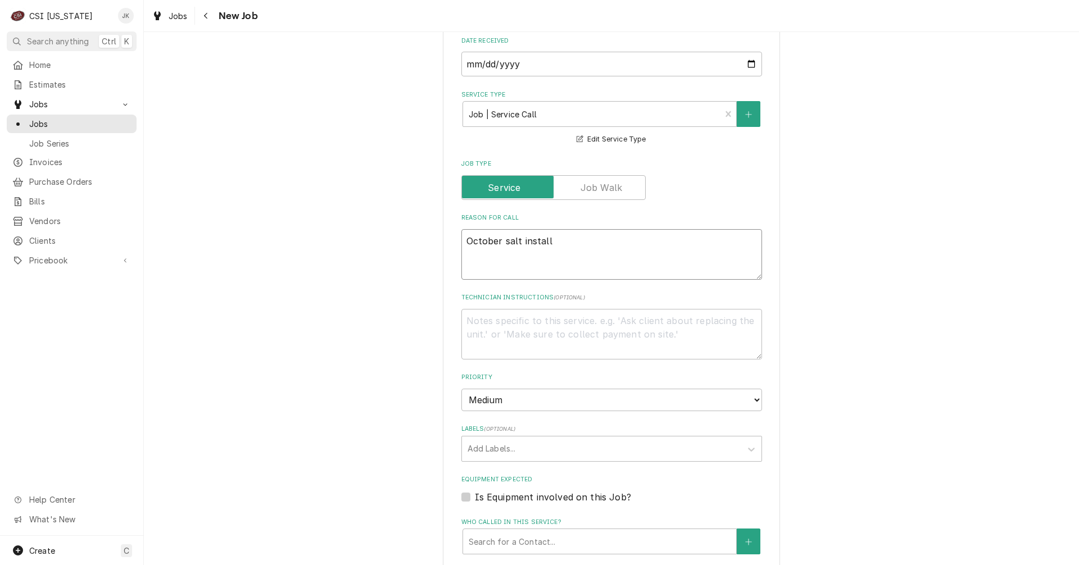
drag, startPoint x: 561, startPoint y: 245, endPoint x: 419, endPoint y: 249, distance: 141.7
click at [419, 249] on div "Please provide the following information to create a job: Client Details Client…" at bounding box center [611, 302] width 935 height 1426
paste textarea "Monthly water softener inspection and salt fill, billed at a quoted rate plus b…"
type textarea "x"
type textarea "Monthly water softener inspection and salt fill, billed at a quoted rate plus b…"
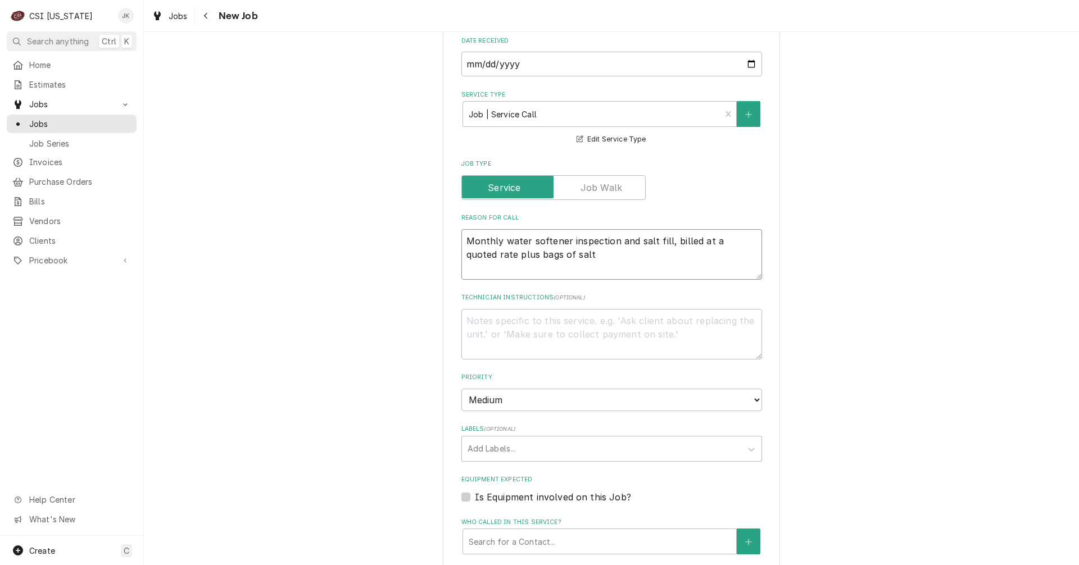
drag, startPoint x: 493, startPoint y: 241, endPoint x: 448, endPoint y: 244, distance: 45.1
click at [448, 244] on div "Please provide the following information to create a job: Client Details Client…" at bounding box center [611, 302] width 337 height 1406
type textarea "x"
type textarea "Oy water softener inspection and salt fill, billed at a quoted rate plus bags o…"
type textarea "x"
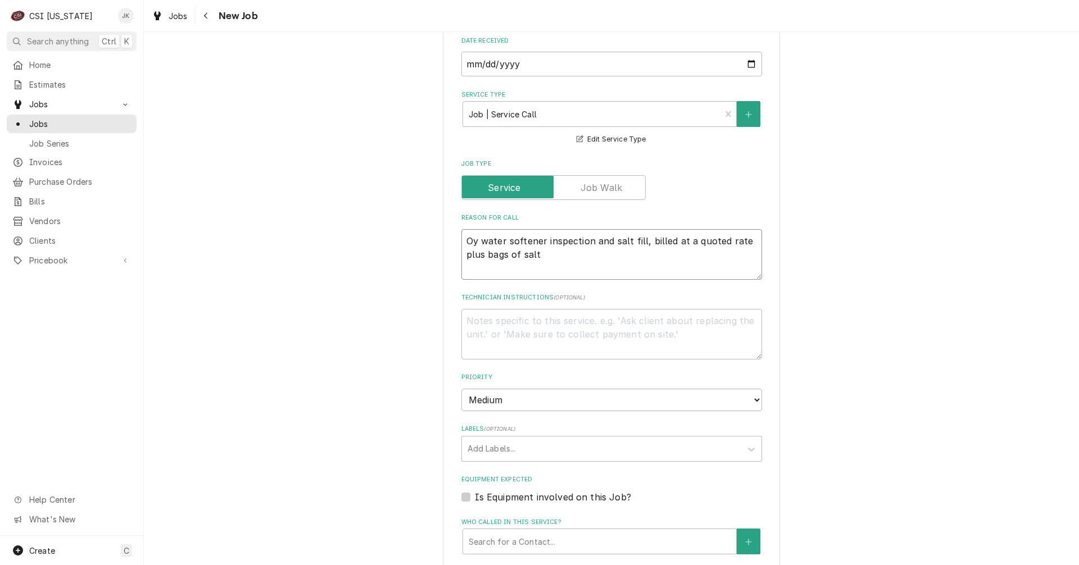
type textarea "Ocy water softener inspection and salt fill, billed at a quoted rate plus bags …"
type textarea "x"
type textarea "Octy water softener inspection and salt fill, billed at a quoted rate plus bags…"
type textarea "x"
type textarea "Octoy water softener inspection and salt fill, billed at a quoted rate plus bag…"
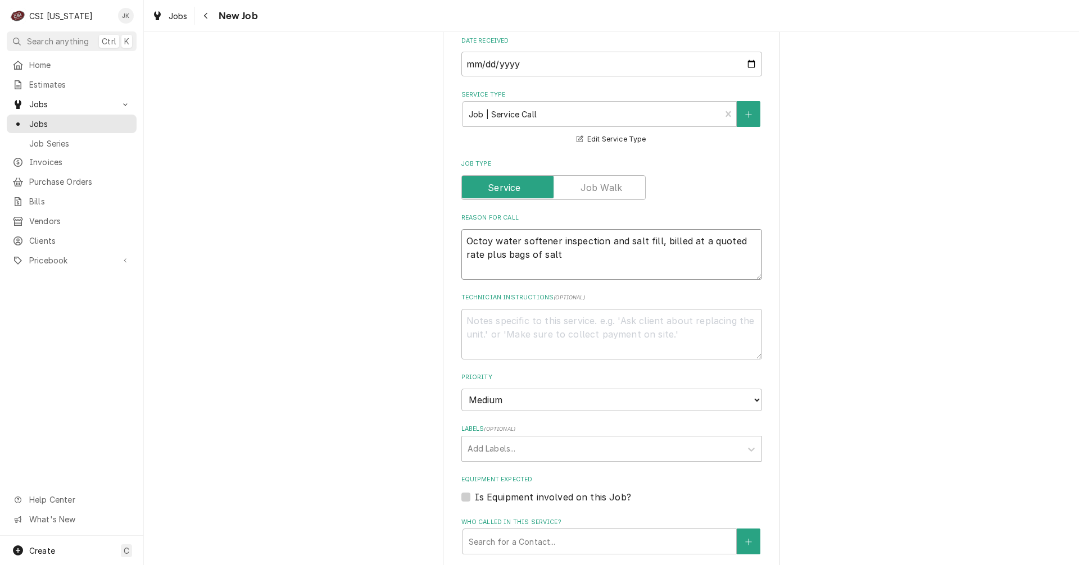
type textarea "x"
type textarea "Octoby water softener inspection and salt fill, billed at a quoted rate plus ba…"
type textarea "x"
type textarea "Octobey water softener inspection and salt fill, billed at a quoted rate plus b…"
type textarea "x"
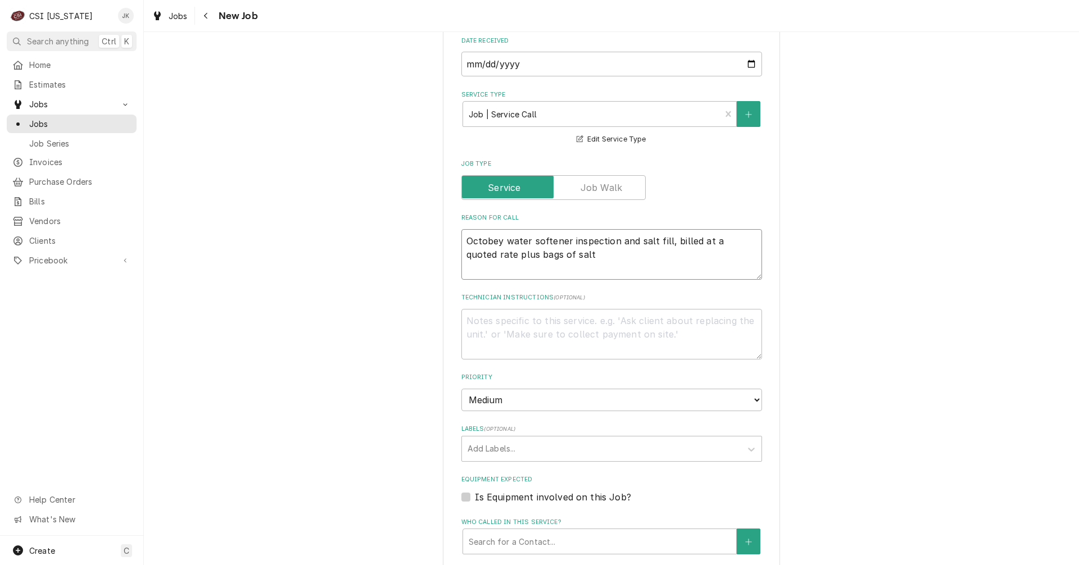
type textarea "Octobery water softener inspection and salt fill, billed at a quoted rate plus …"
type textarea "x"
type textarea "October water softener inspection and salt fill, billed at a quoted rate plus b…"
type textarea "x"
type textarea "October water softener inspection and salt fill, billed at a quoted rate plus b…"
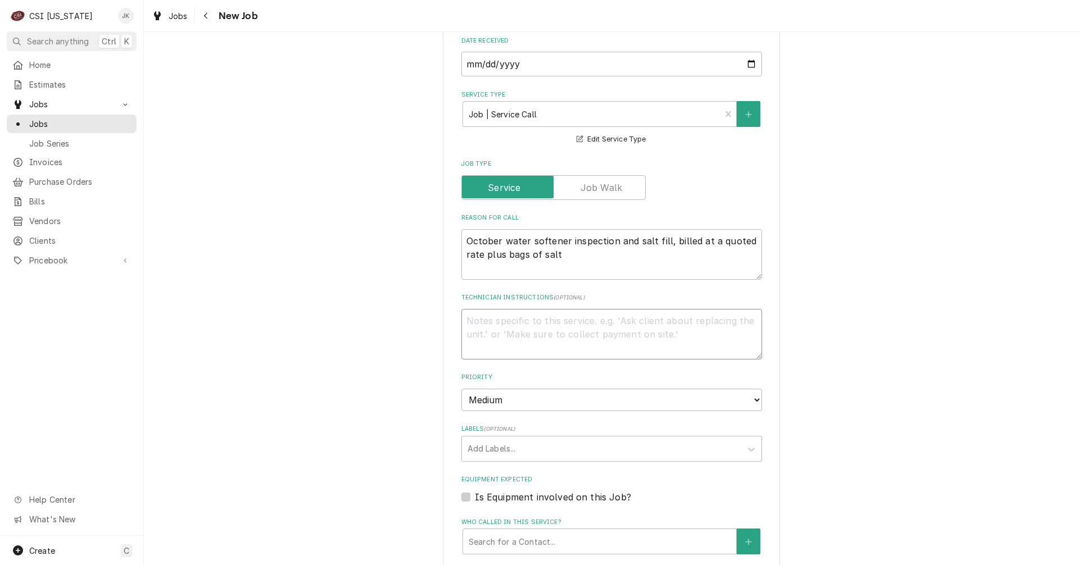
click at [482, 320] on textarea "Technician Instructions ( optional )" at bounding box center [611, 334] width 301 height 51
paste textarea "Please make sure to note how many bags of salt are used so we can invoice prope…"
type textarea "x"
type textarea "Please make sure to note how many bags of salt are used so we can invoice prope…"
type textarea "x"
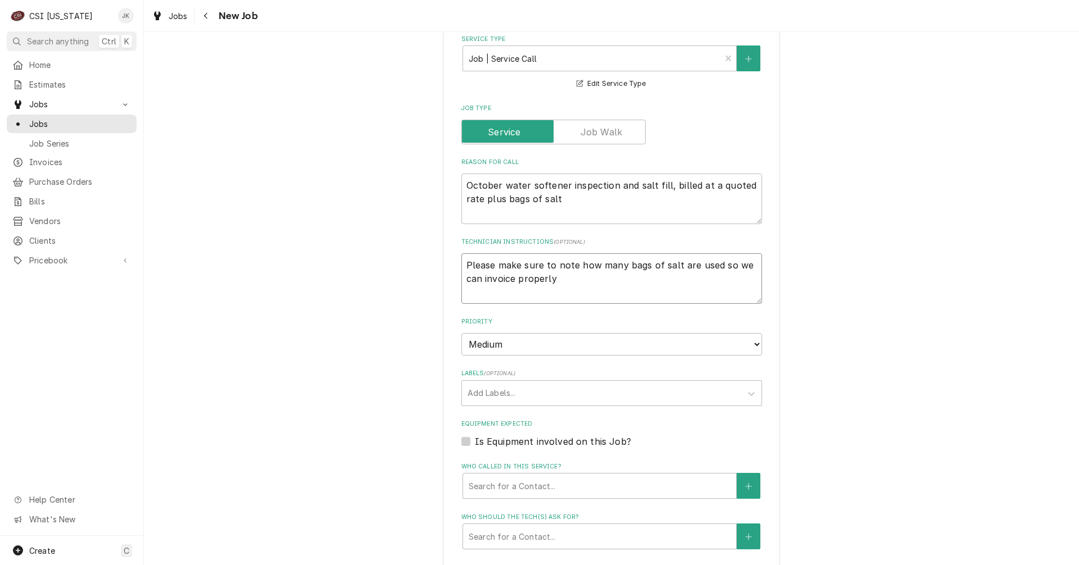
scroll to position [511, 0]
type textarea "Please make sure to note how many bags of salt are used so we can invoice prope…"
click at [501, 346] on select "No Priority Urgent High Medium Low" at bounding box center [611, 344] width 301 height 22
select select "4"
click at [461, 333] on select "No Priority Urgent High Medium Low" at bounding box center [611, 344] width 301 height 22
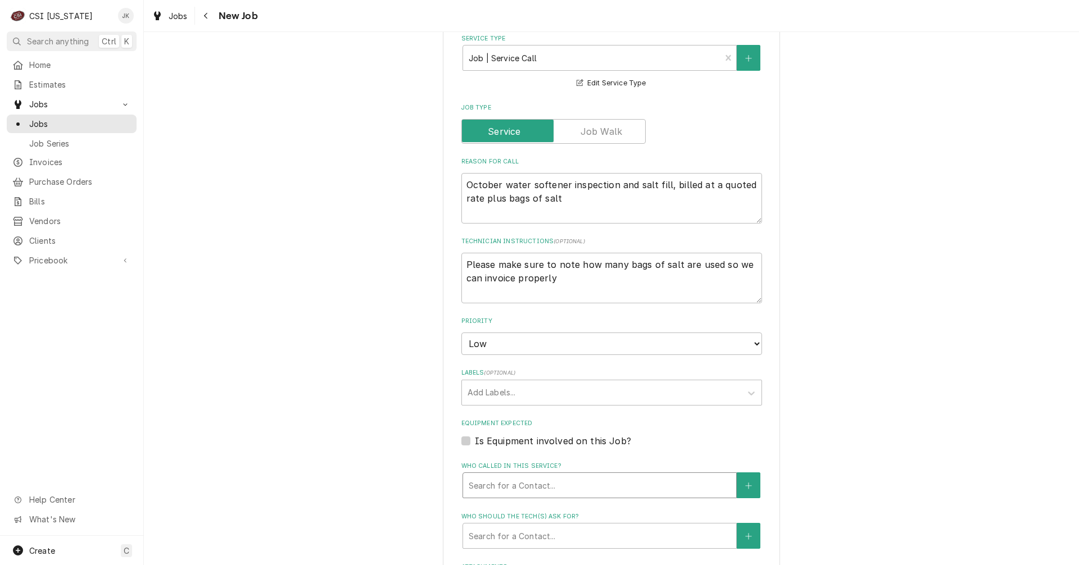
click at [561, 486] on div "Who called in this service?" at bounding box center [600, 485] width 262 height 20
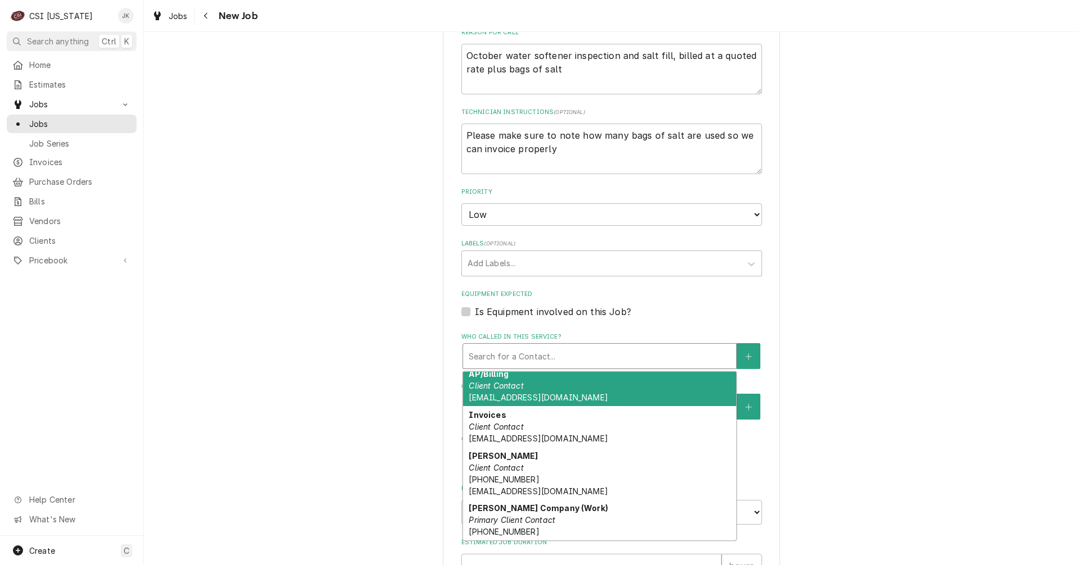
scroll to position [679, 0]
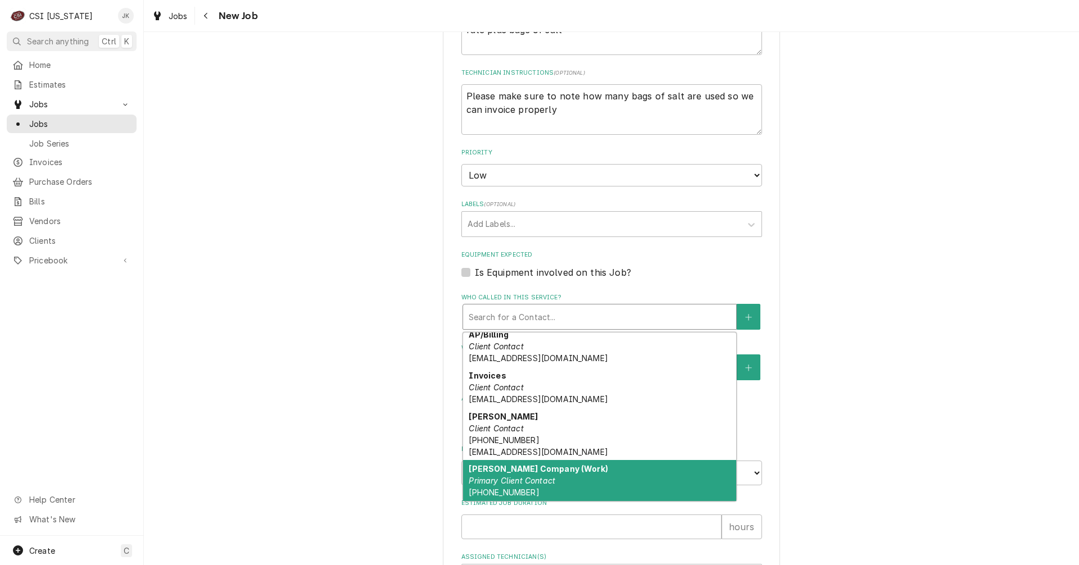
click at [572, 474] on div "Vivian Company (Work) Primary Client Contact (636) 343-1220" at bounding box center [599, 480] width 273 height 41
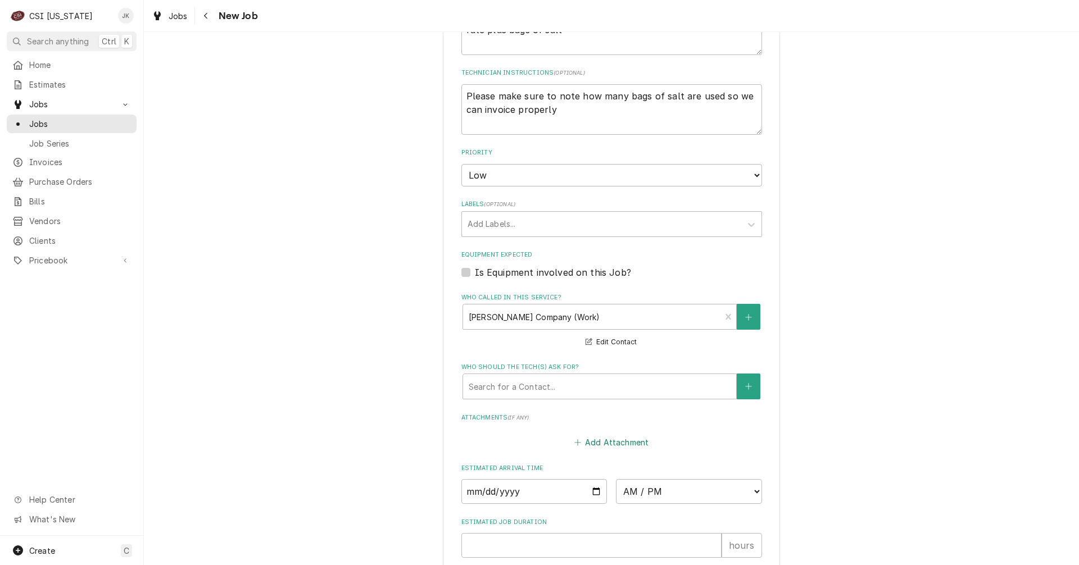
click at [631, 444] on button "Add Attachment" at bounding box center [611, 442] width 79 height 16
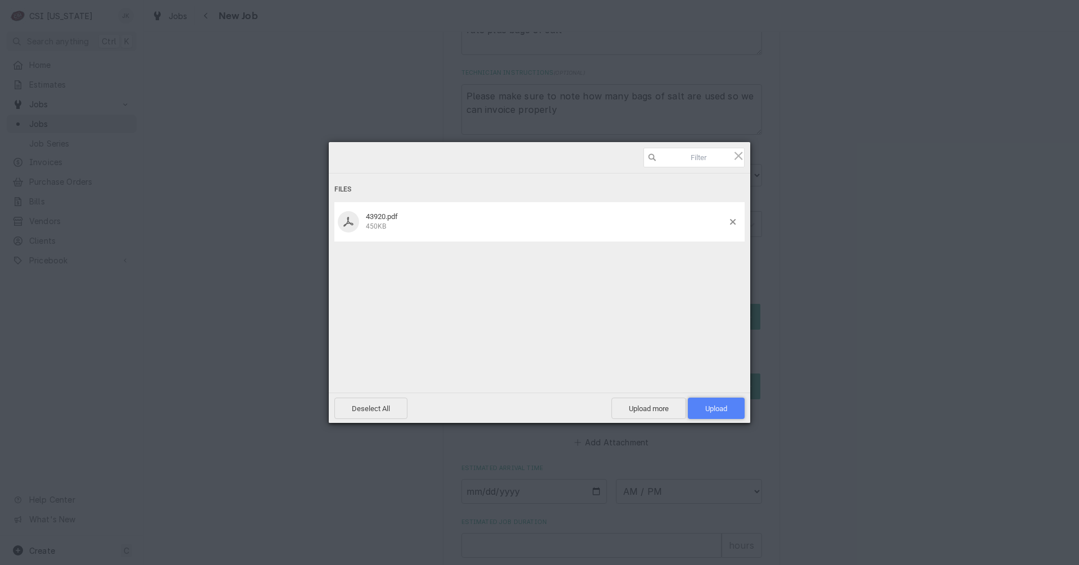
click at [732, 404] on span "Upload 1" at bounding box center [716, 408] width 57 height 21
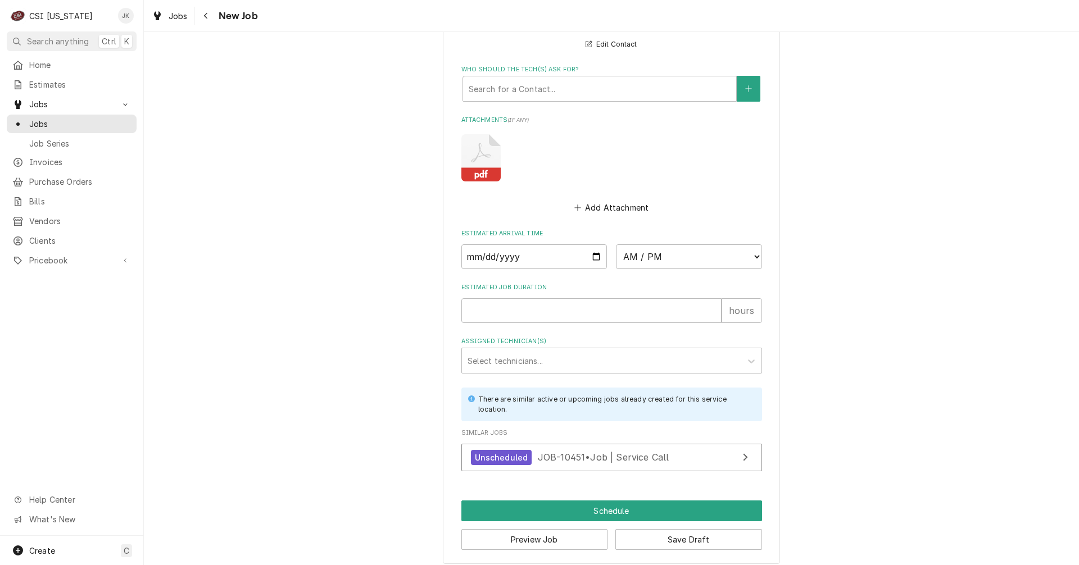
scroll to position [986, 0]
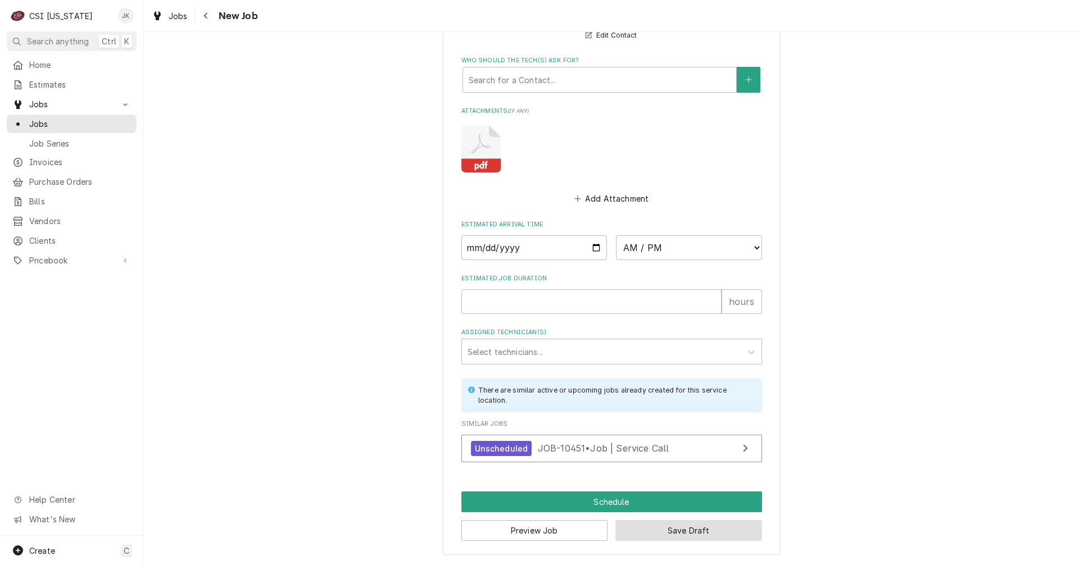
click at [700, 531] on button "Save Draft" at bounding box center [688, 530] width 147 height 21
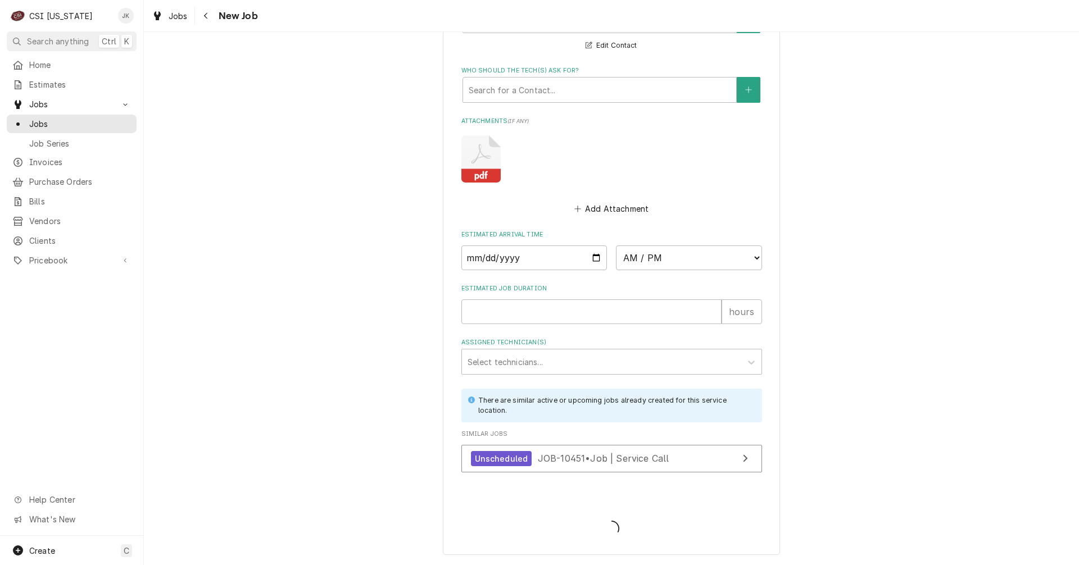
scroll to position [976, 0]
type textarea "x"
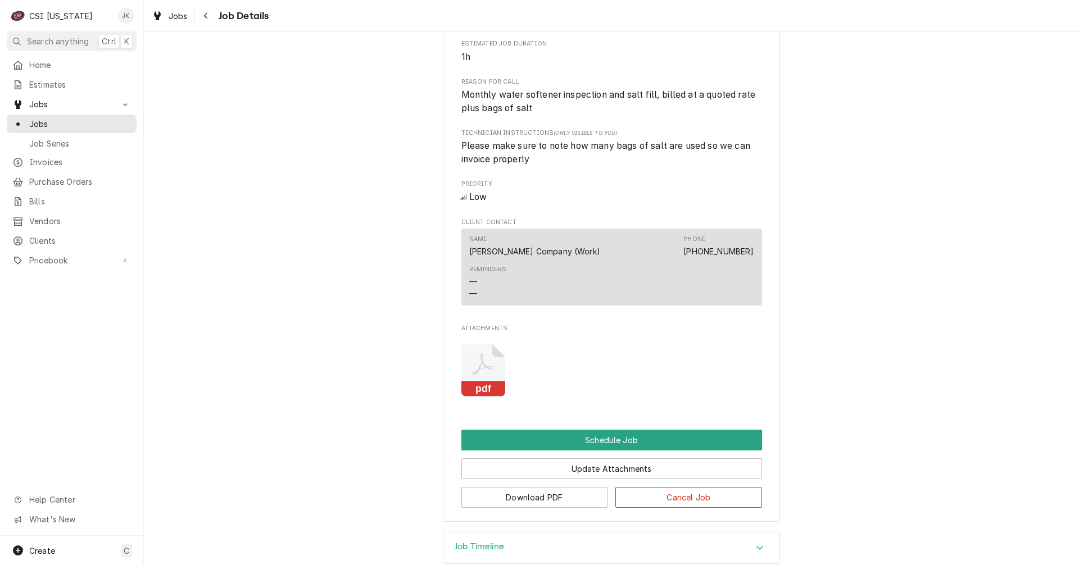
scroll to position [290, 0]
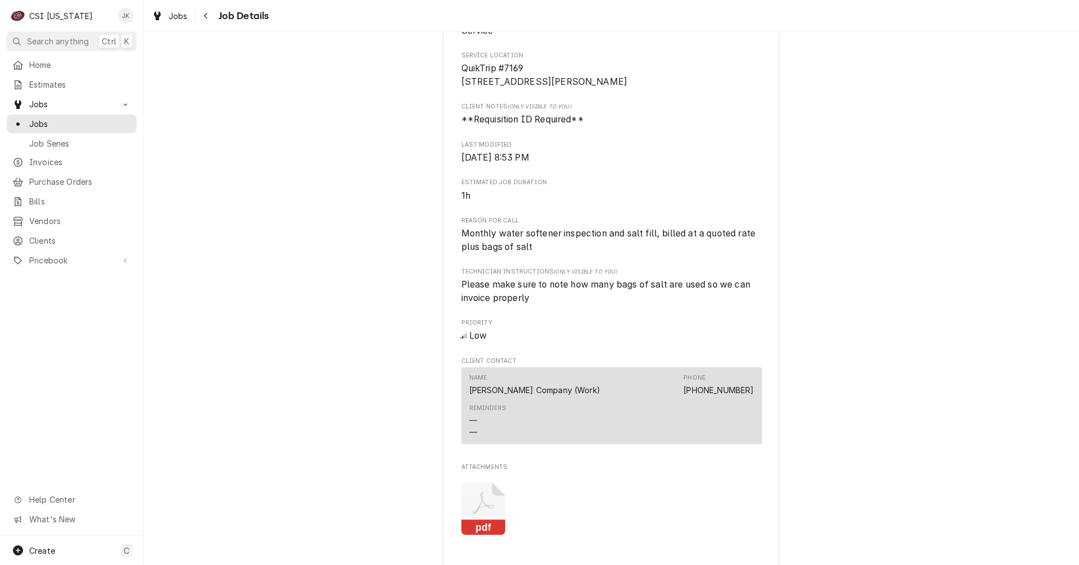
click at [481, 252] on span "Monthly water softener inspection and salt fill, billed at a quoted rate plus b…" at bounding box center [609, 240] width 297 height 24
drag, startPoint x: 457, startPoint y: 248, endPoint x: 543, endPoint y: 260, distance: 86.7
click at [543, 253] on span "Monthly water softener inspection and salt fill, billed at a quoted rate plus b…" at bounding box center [611, 240] width 301 height 26
copy span "Monthly water softener inspection and salt fill, billed at a quoted rate plus b…"
drag, startPoint x: 457, startPoint y: 298, endPoint x: 539, endPoint y: 311, distance: 83.1
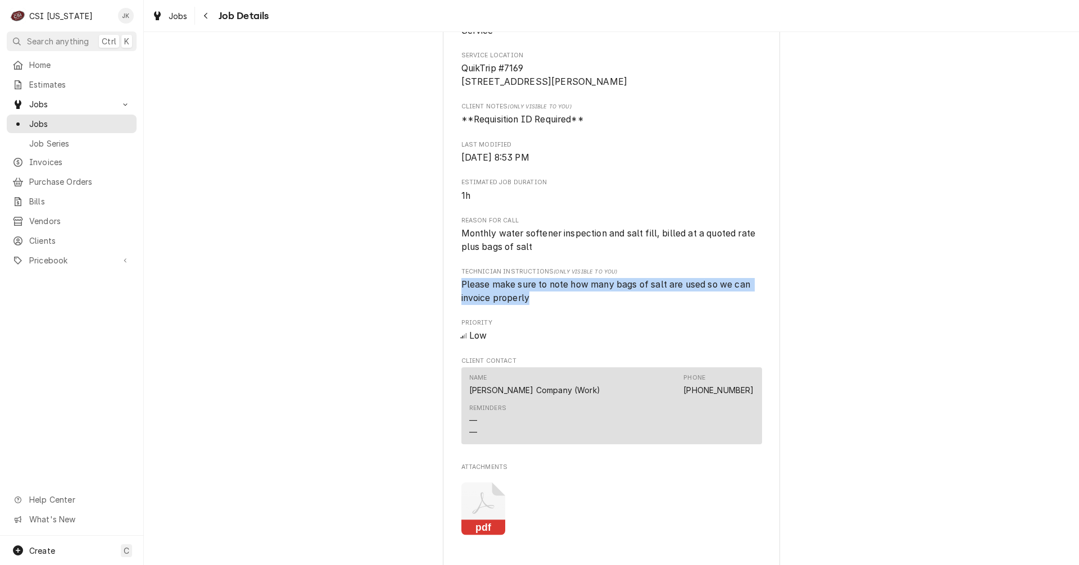
click at [539, 305] on span "Please make sure to note how many bags of salt are used so we can invoice prope…" at bounding box center [611, 291] width 301 height 26
copy span "Please make sure to note how many bags of salt are used so we can invoice prope…"
